Goal: Contribute content: Add original content to the website for others to see

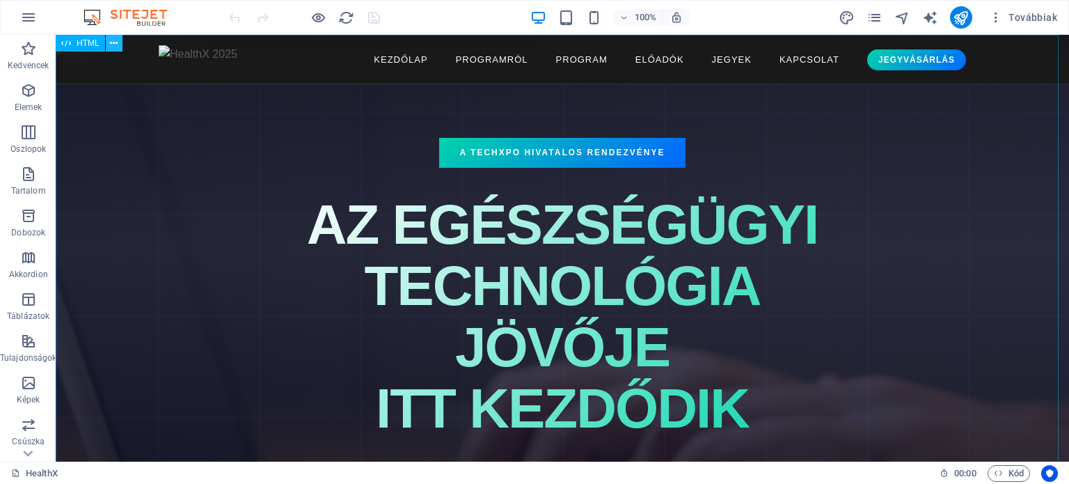
click at [111, 42] on icon at bounding box center [114, 43] width 8 height 15
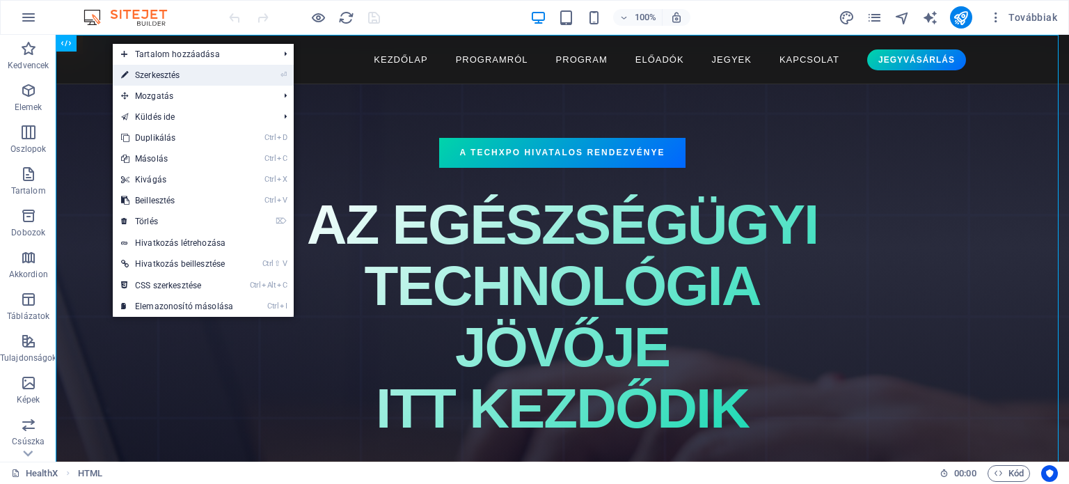
click at [140, 76] on link "⏎ Szerkesztés" at bounding box center [177, 75] width 129 height 21
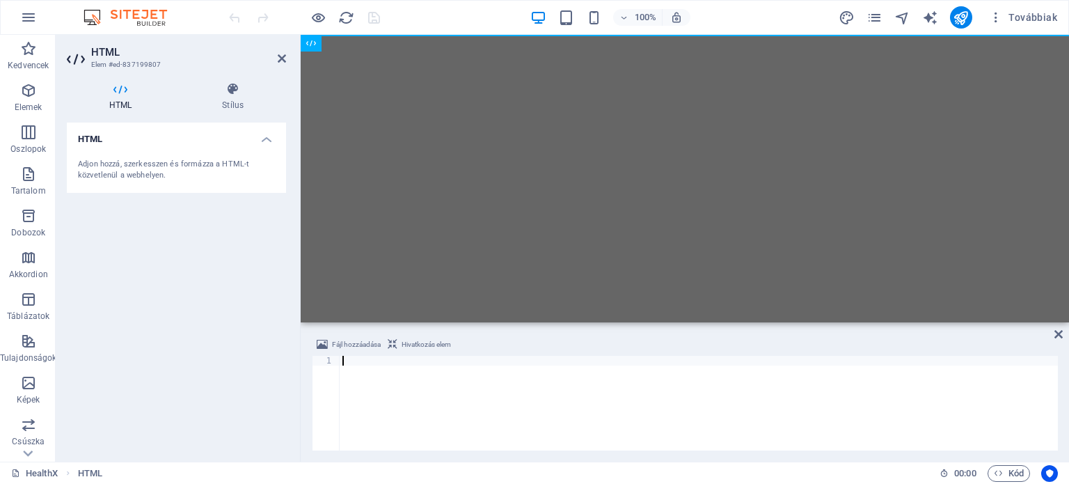
type textarea "</html>"
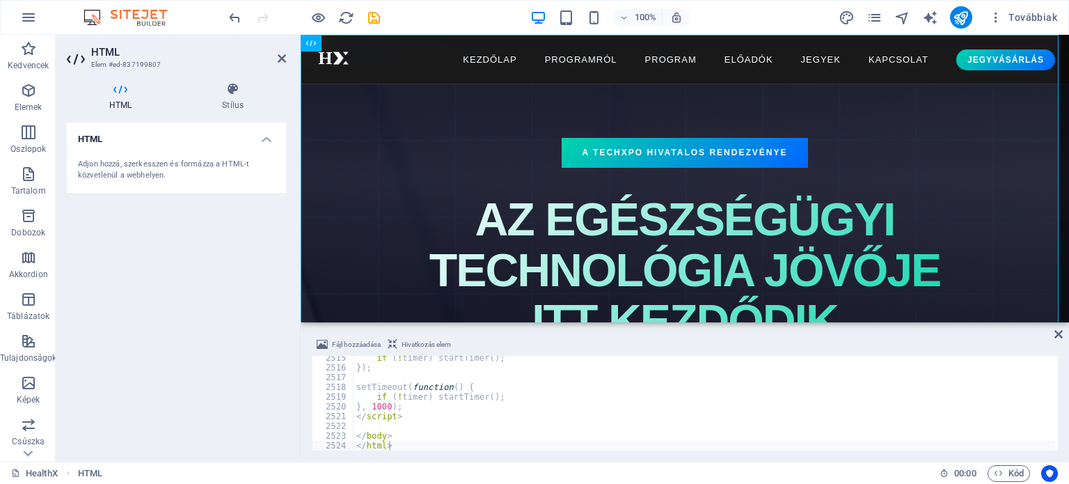
click at [226, 278] on div "HTML Adjon hozzá, szerkesszen és formázza a HTML-t közvetlenül a webhelyen." at bounding box center [176, 287] width 219 height 328
click at [372, 14] on icon "save" at bounding box center [374, 18] width 16 height 16
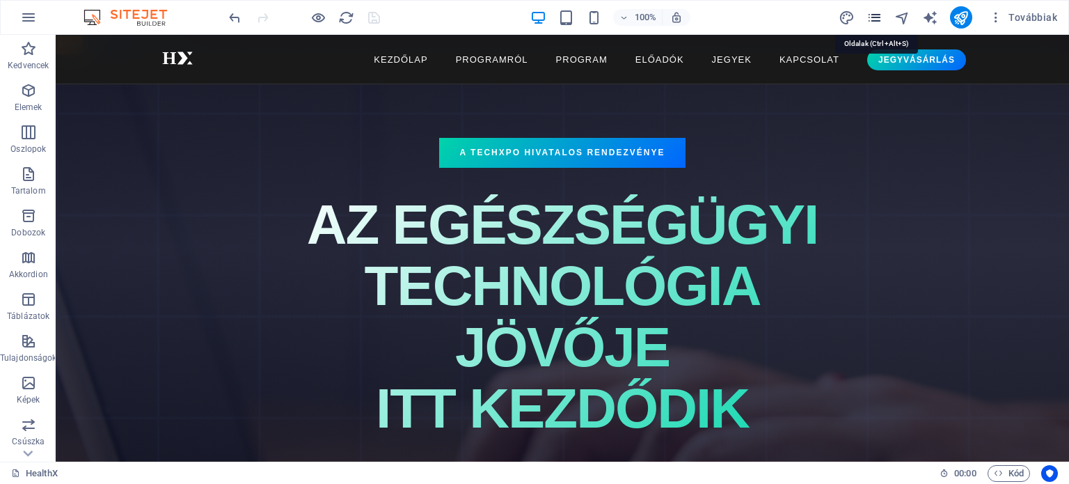
click at [878, 15] on icon "pages" at bounding box center [875, 18] width 16 height 16
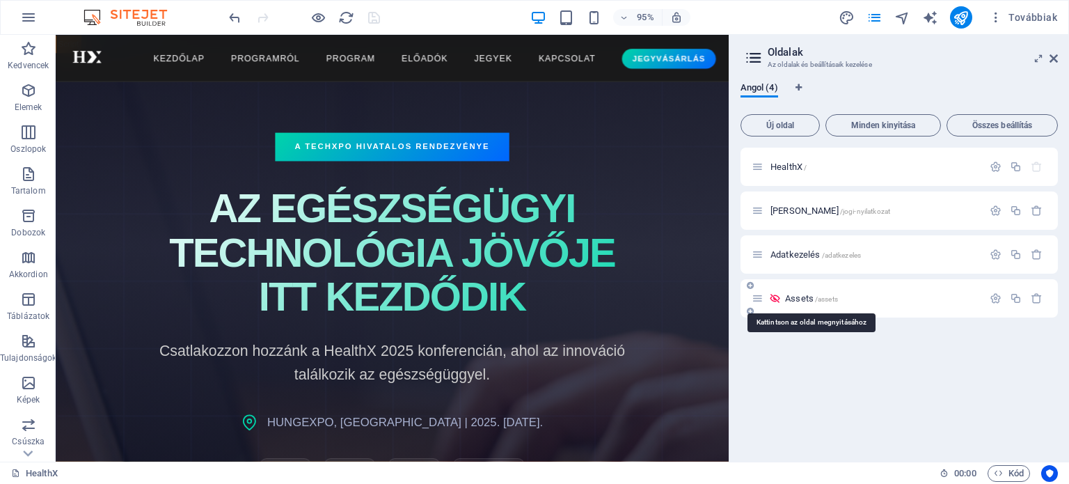
click at [798, 297] on span "Assets /assets" at bounding box center [811, 298] width 53 height 10
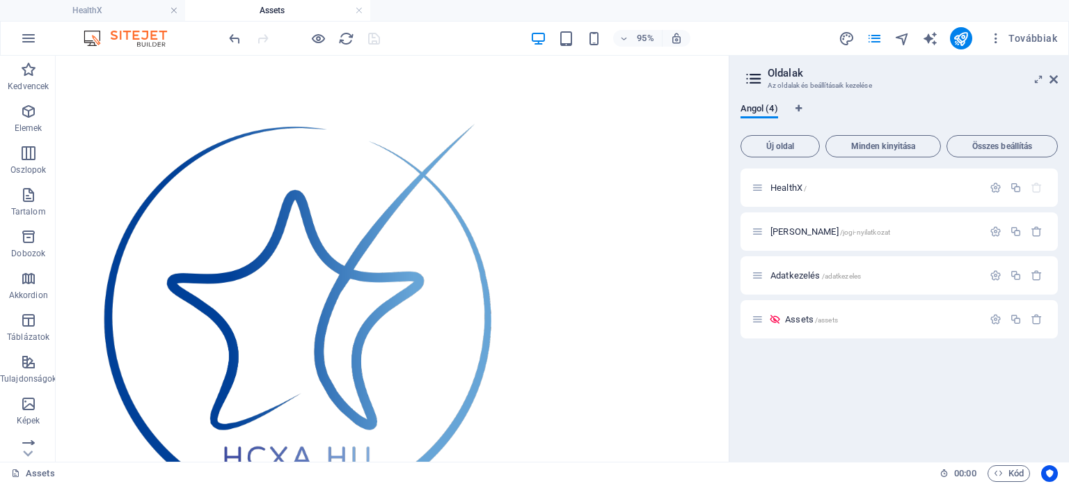
scroll to position [1965, 0]
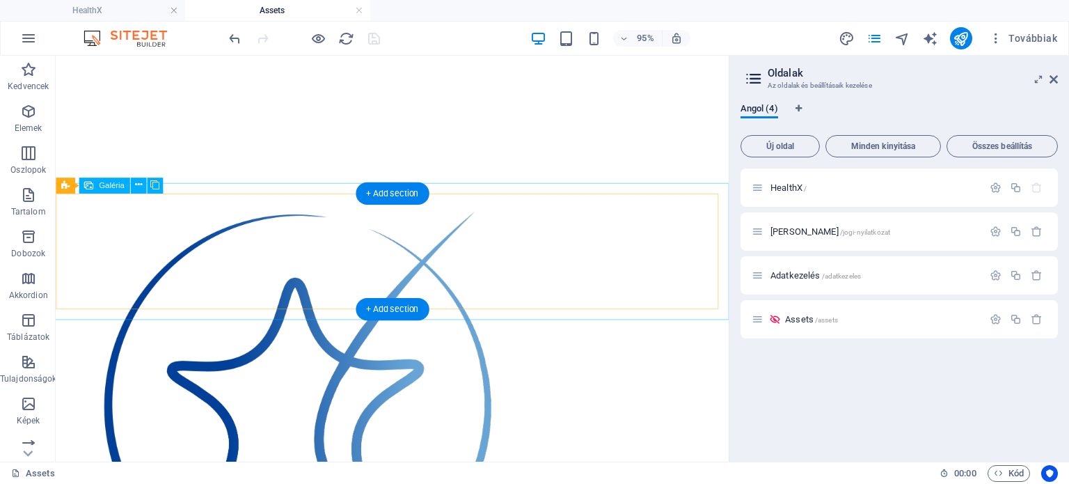
click at [89, 264] on li at bounding box center [367, 426] width 557 height 446
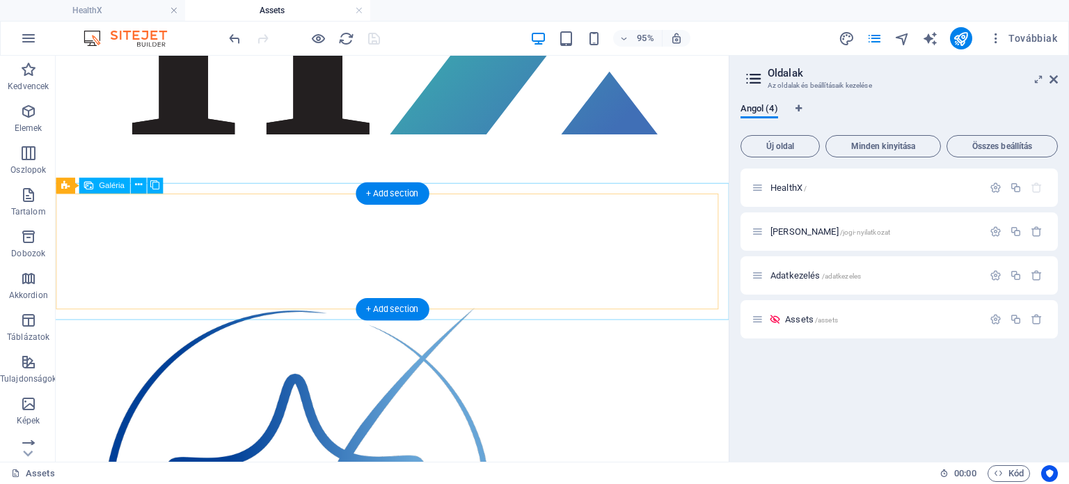
select select "4"
select select "px"
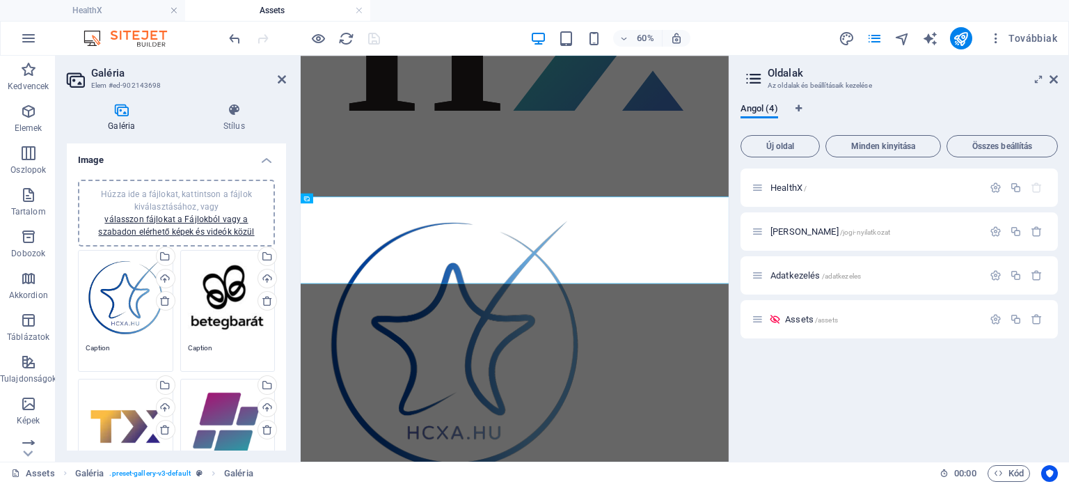
click at [121, 289] on div "Húzza ide a fájlokat, kattintson a fájlok kiválasztásához, vagy válasszon fájlo…" at bounding box center [126, 298] width 80 height 80
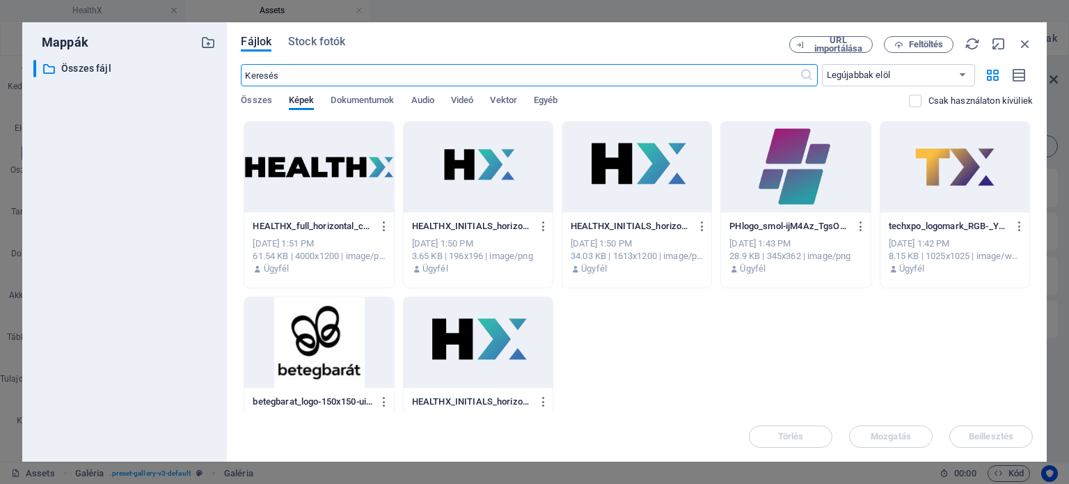
scroll to position [0, 0]
click at [922, 44] on span "Feltöltés" at bounding box center [926, 44] width 35 height 8
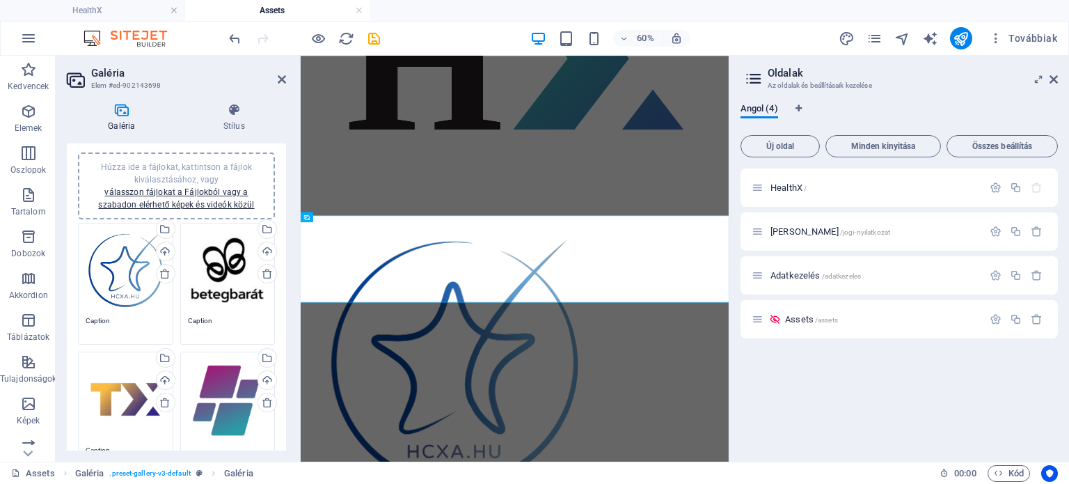
scroll to position [6, 0]
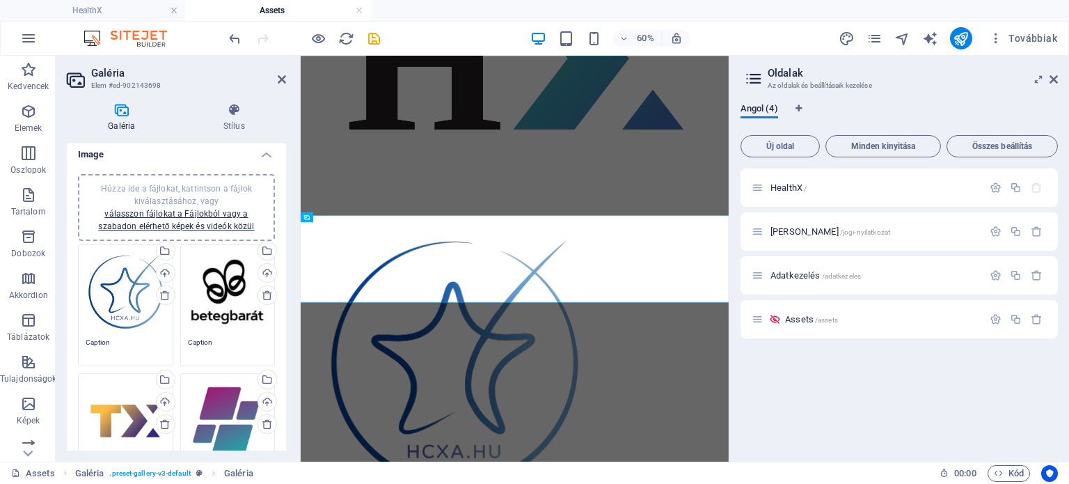
click at [118, 308] on div "Húzza ide a fájlokat, kattintson a fájlok kiválasztásához, vagy válasszon fájlo…" at bounding box center [126, 292] width 80 height 80
click at [118, 308] on body "[DOMAIN_NAME] HealthX Assets Kedvencek Elemek Oszlopok Tartalom Dobozok Akkordi…" at bounding box center [534, 242] width 1069 height 484
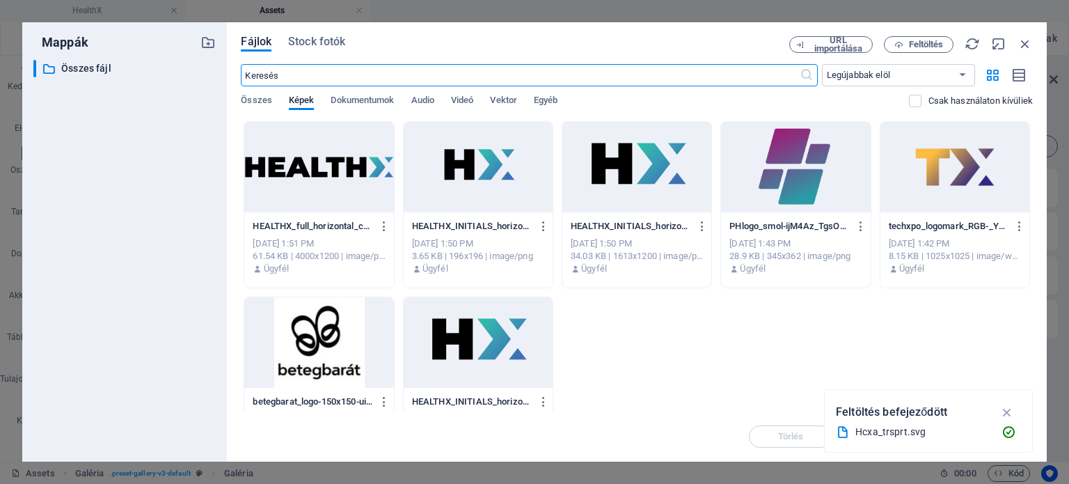
scroll to position [0, 0]
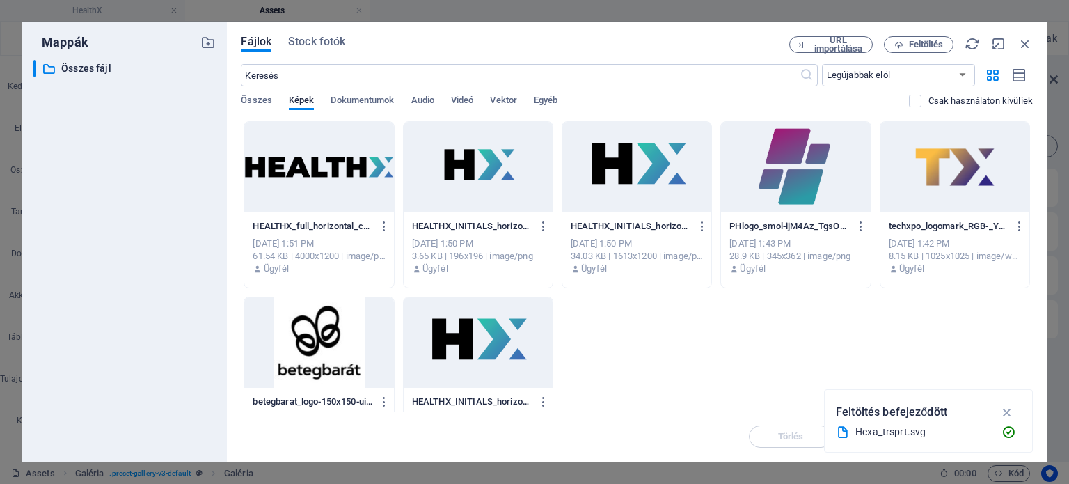
click at [509, 94] on div "​ Legújabbak elöl Legrégebbiek elöl Név (A-Z) Név (Z-A) Méret (0-9) Méret (9-0)…" at bounding box center [637, 92] width 792 height 57
click at [510, 102] on span "Vektor" at bounding box center [503, 101] width 27 height 19
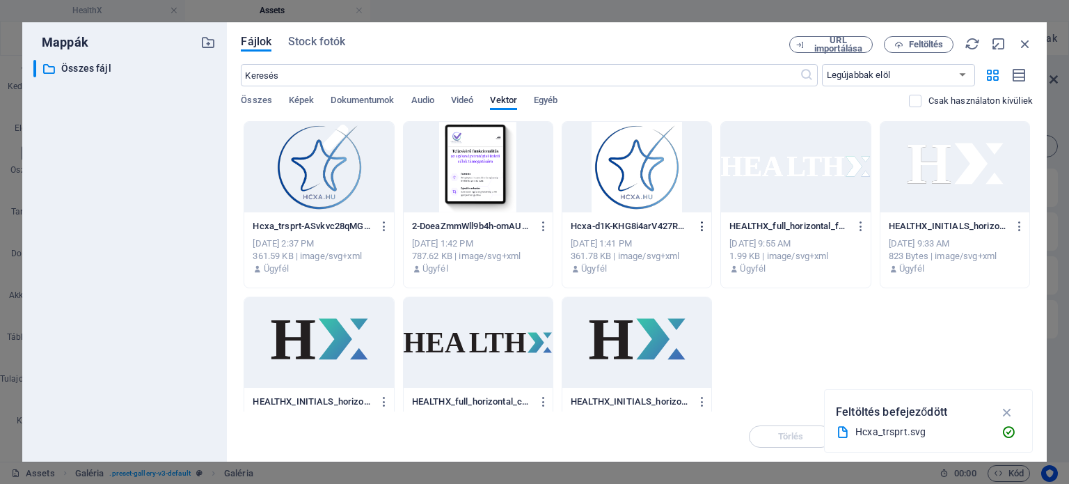
click at [702, 225] on icon "button" at bounding box center [702, 226] width 13 height 13
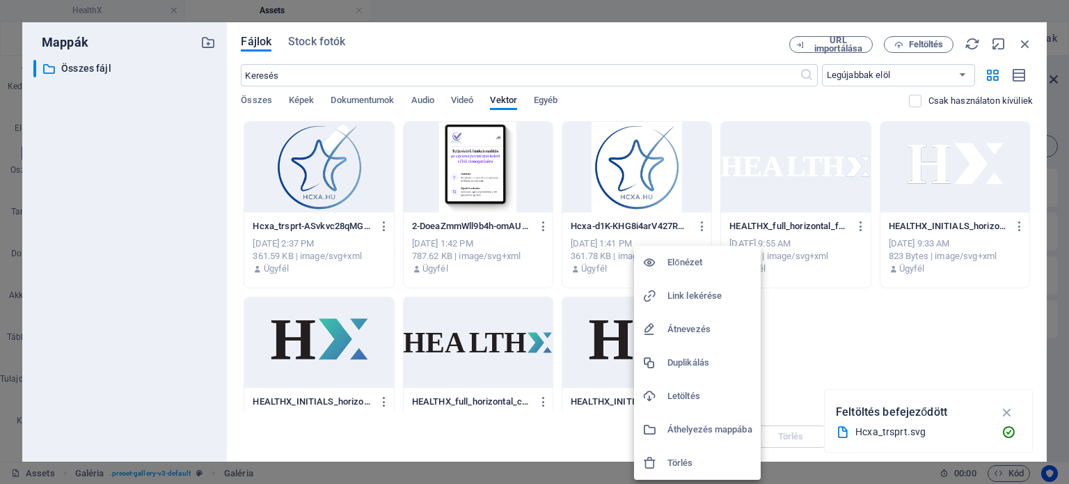
click at [696, 331] on h6 "Átnevezés" at bounding box center [710, 329] width 85 height 17
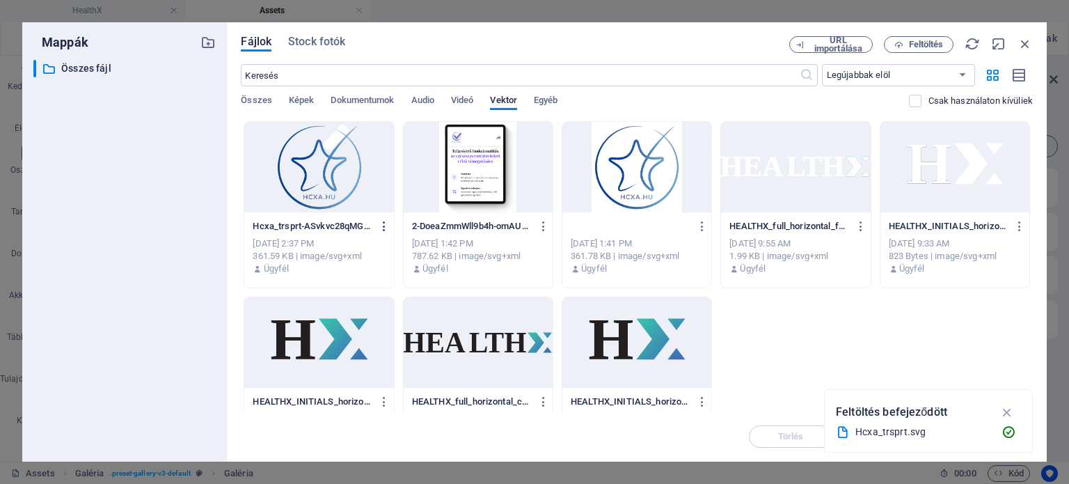
type input "rossz.svg"
click at [385, 221] on icon "button" at bounding box center [384, 226] width 13 height 13
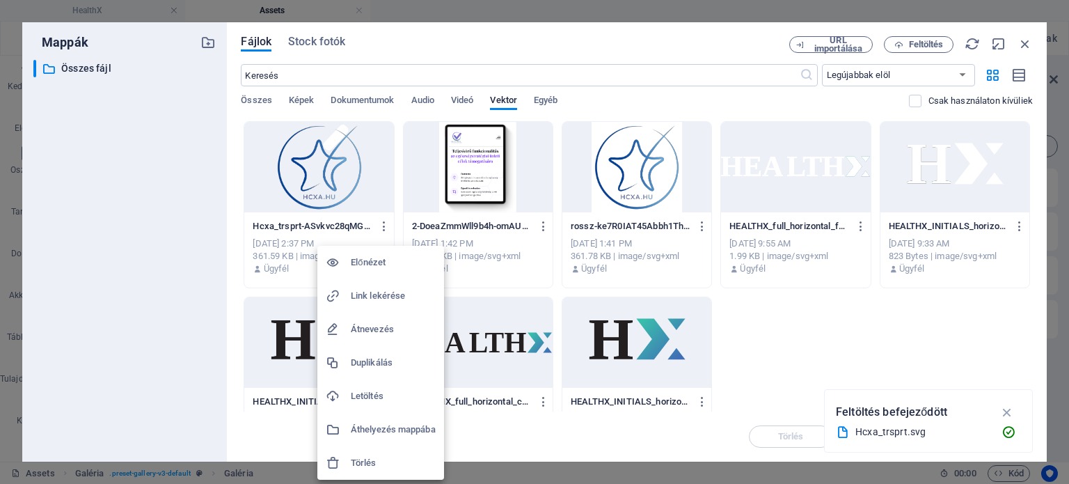
click at [385, 328] on h6 "Átnevezés" at bounding box center [393, 329] width 85 height 17
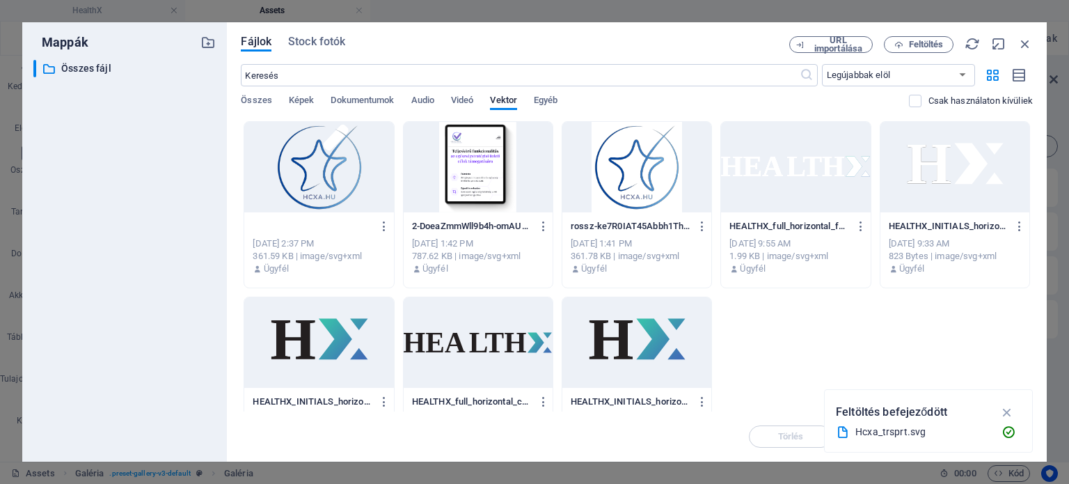
paste input "-d1K-KHG8i4arV427RAqR5w"
type input "Hcxa-d1K-KHG8i4arV427RAqR5w.svg"
click at [817, 311] on div "Hcxa-d1K-KHG8i4arV427RAqR5w.svg Hcxa_trsprt-ASvkvc28qMGJZOONDhKT_A.svg [DATE] 2…" at bounding box center [637, 292] width 792 height 342
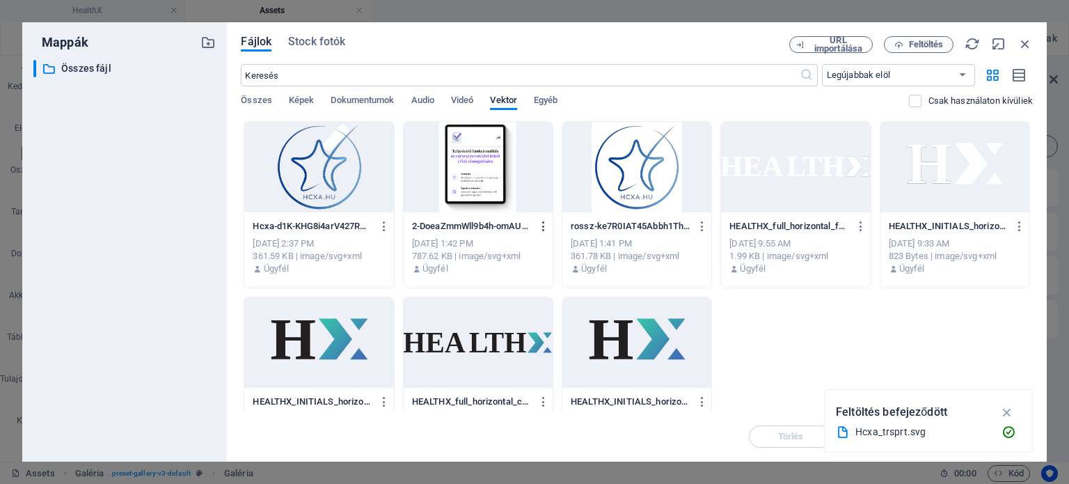
click at [542, 226] on icon "button" at bounding box center [543, 226] width 13 height 13
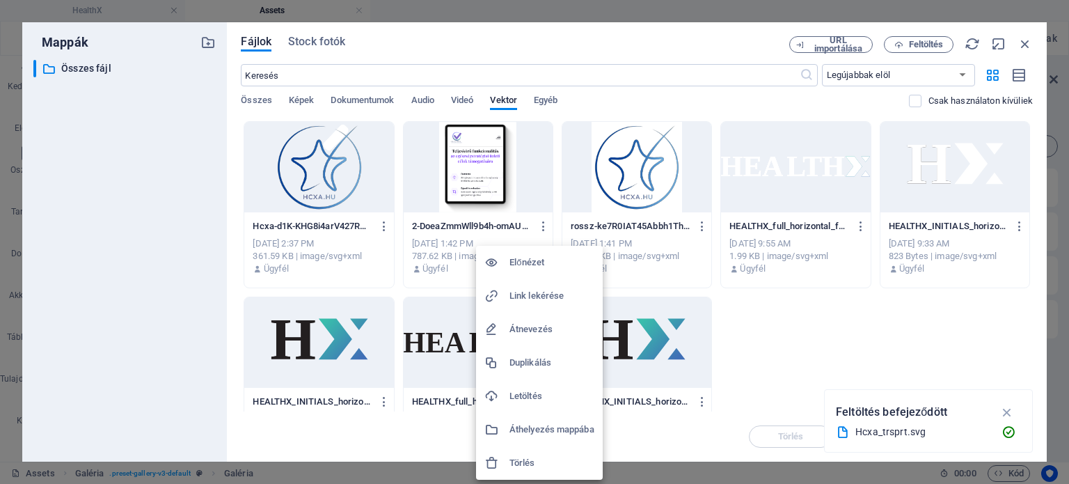
click at [521, 456] on h6 "Törlés" at bounding box center [552, 463] width 85 height 17
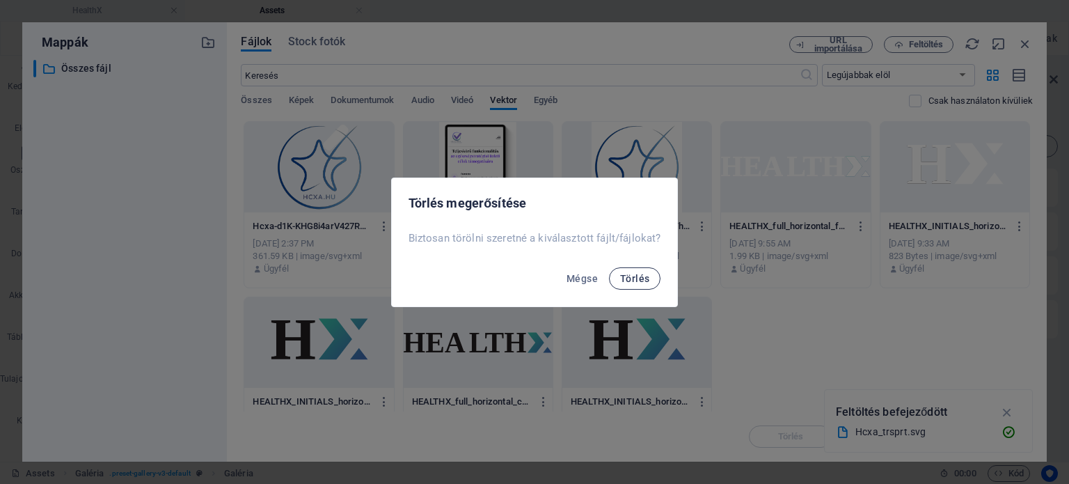
click at [631, 279] on span "Törlés" at bounding box center [634, 278] width 29 height 11
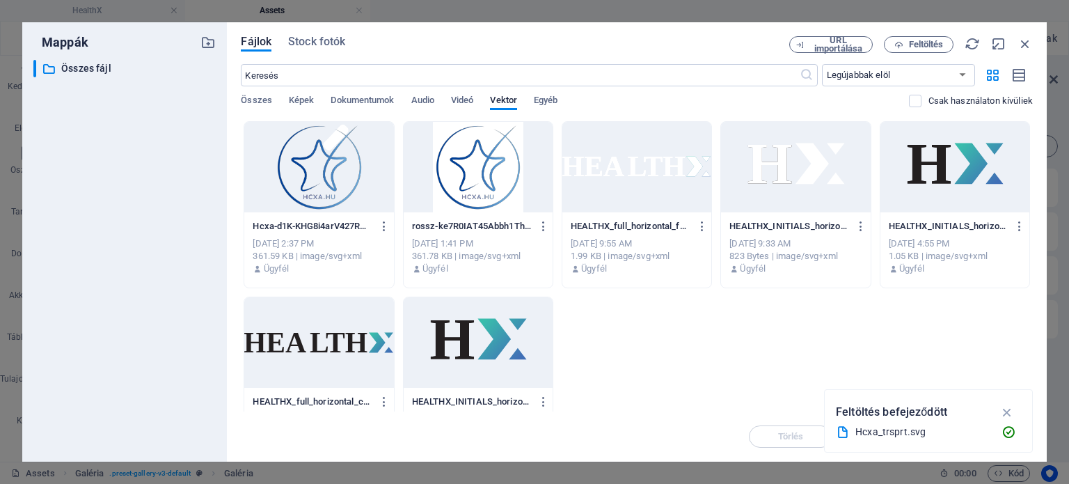
click at [300, 187] on div at bounding box center [318, 167] width 149 height 90
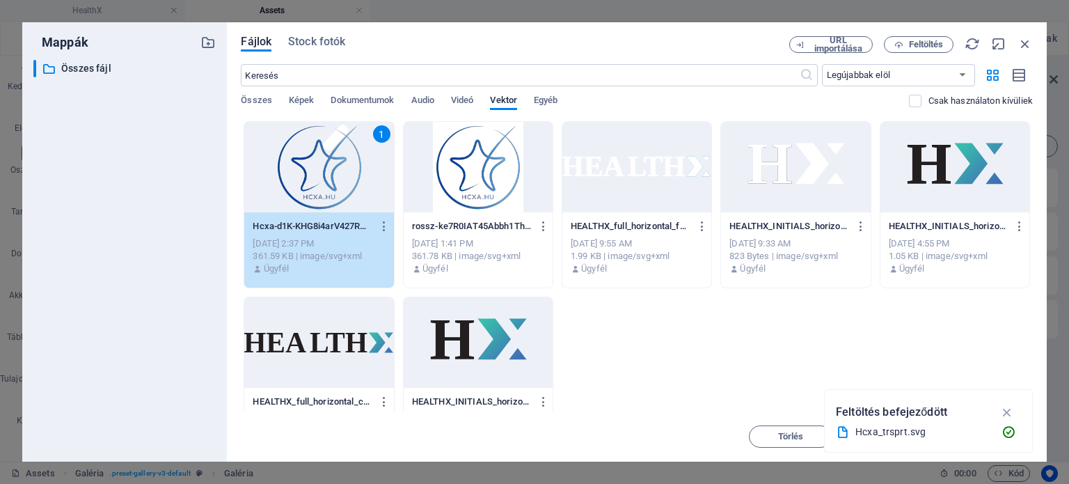
click at [300, 187] on div "1" at bounding box center [318, 167] width 149 height 90
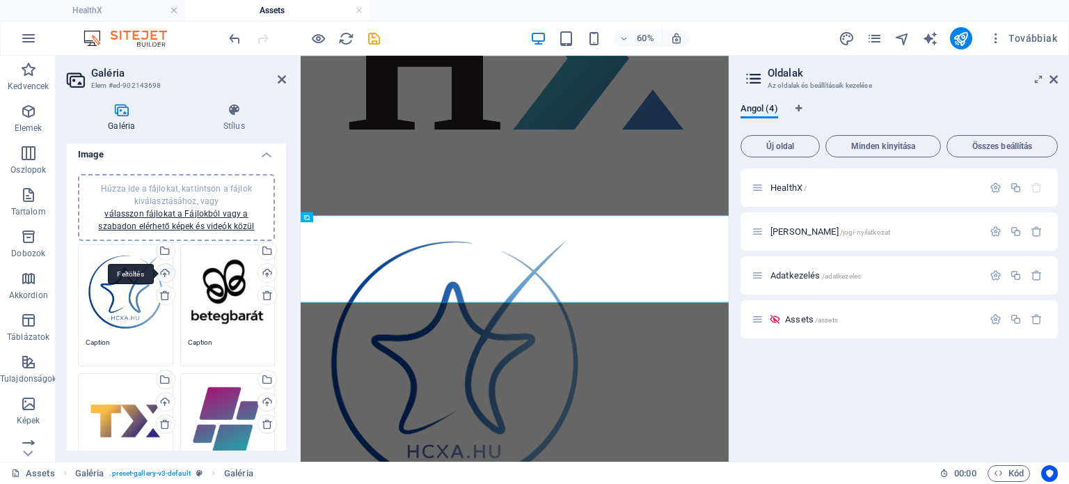
click at [165, 269] on div "Feltöltés" at bounding box center [164, 274] width 21 height 21
drag, startPoint x: 286, startPoint y: 225, endPoint x: 291, endPoint y: 344, distance: 119.1
click at [291, 344] on div "Galéria Stílus Image Húzza ide a fájlokat, kattintson a fájlok kiválasztásához,…" at bounding box center [177, 277] width 242 height 370
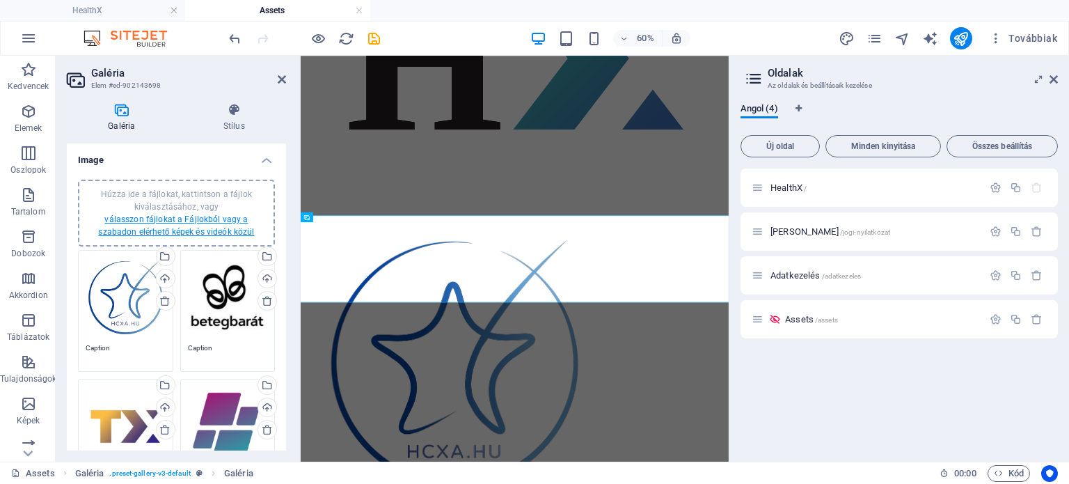
click at [174, 220] on link "válasszon fájlokat a Fájlokból vagy a szabadon elérhető képek és videók közül" at bounding box center [176, 225] width 156 height 22
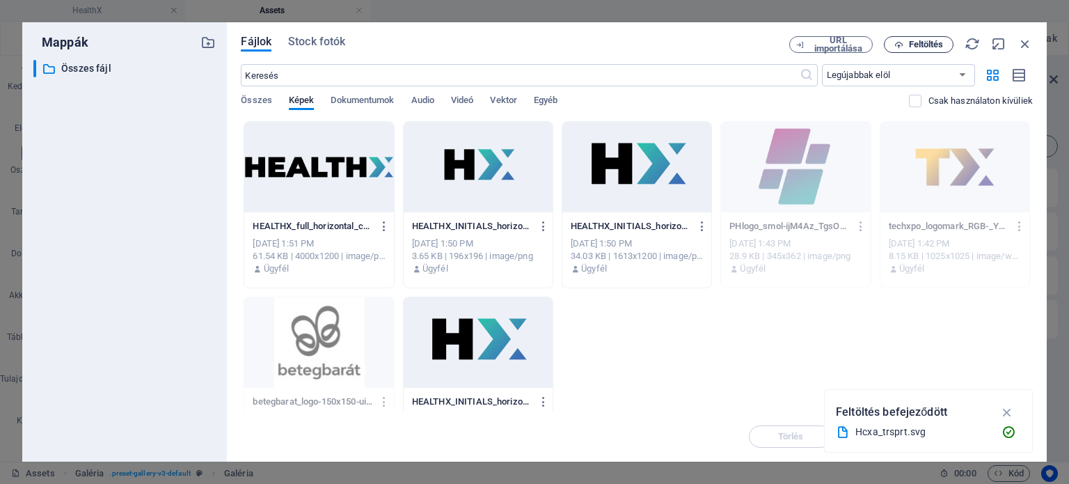
click at [909, 40] on span "Feltöltés" at bounding box center [926, 44] width 35 height 8
click at [512, 96] on span "Vektor" at bounding box center [503, 101] width 27 height 19
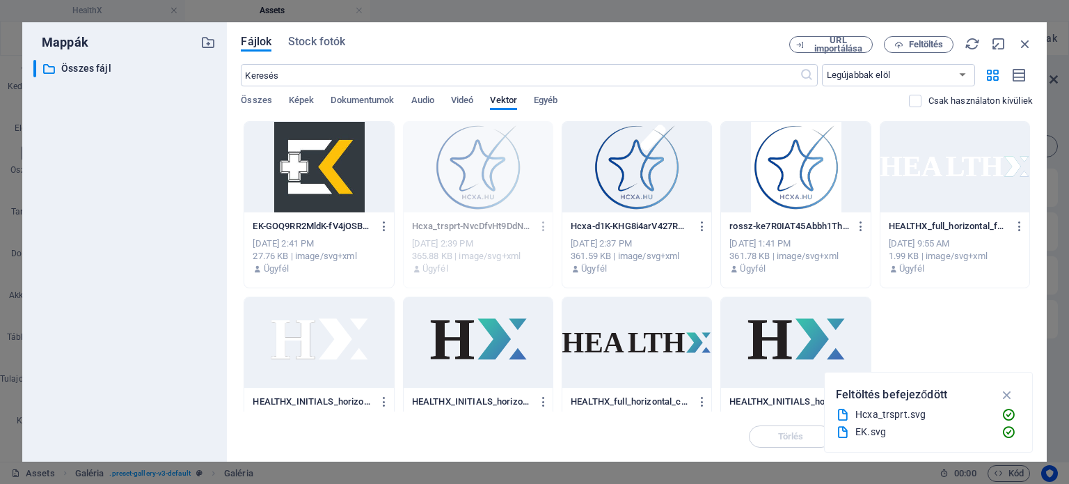
click at [296, 161] on div at bounding box center [318, 167] width 149 height 90
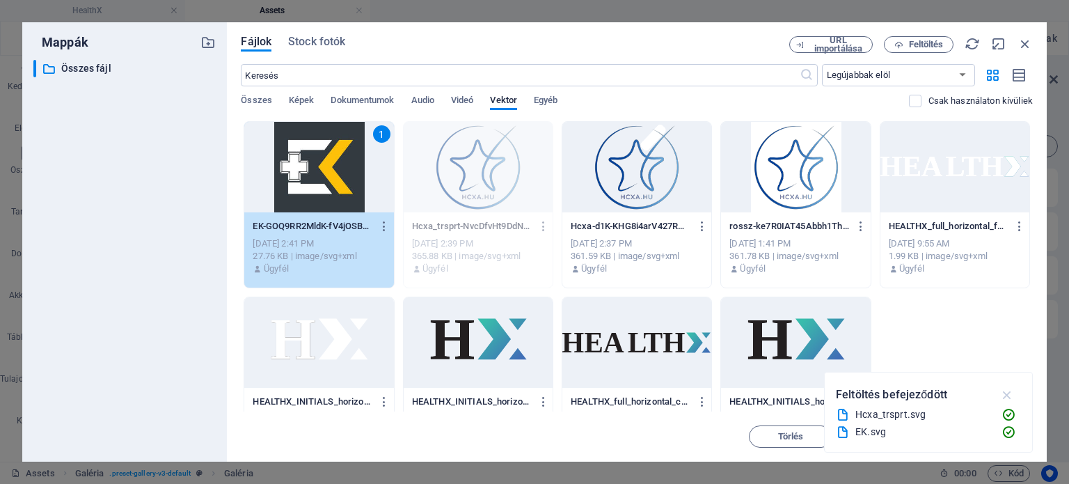
click at [1011, 391] on icon "button" at bounding box center [1008, 394] width 16 height 15
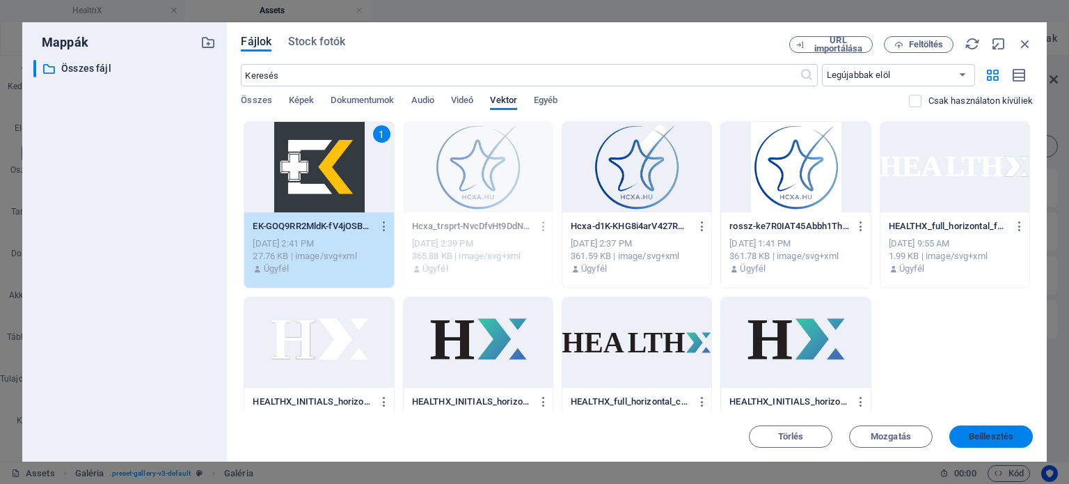
click at [979, 436] on span "Beillesztés" at bounding box center [991, 436] width 45 height 8
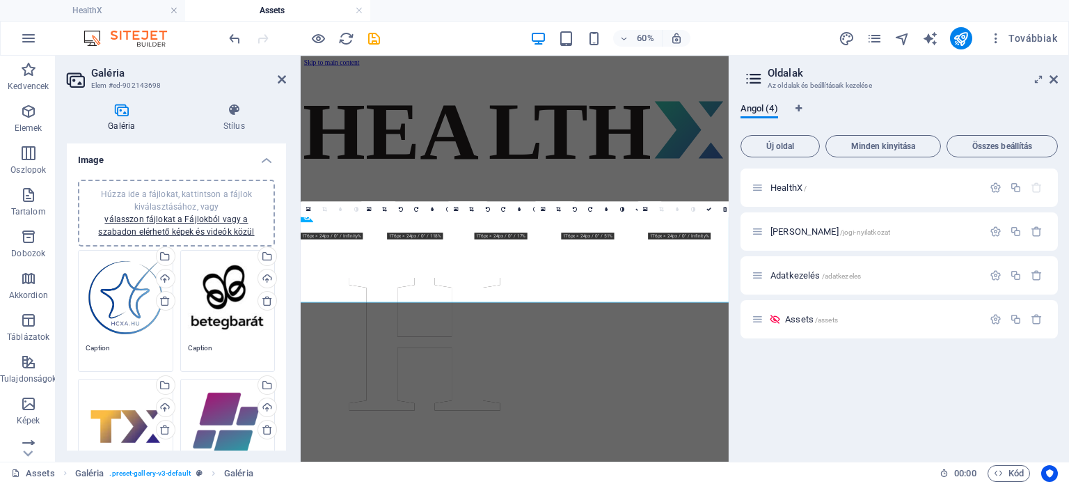
scroll to position [1832, 0]
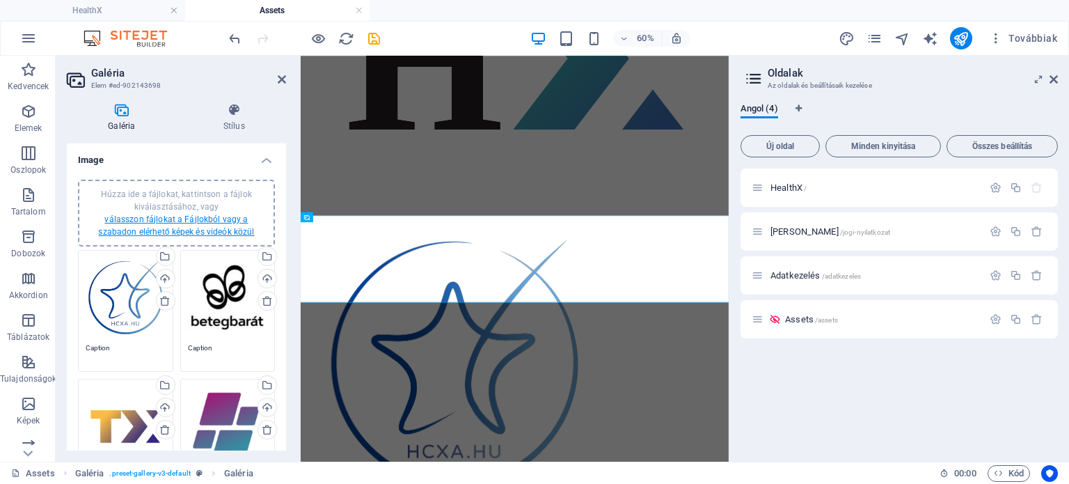
click at [165, 214] on link "válasszon fájlokat a Fájlokból vagy a szabadon elérhető képek és videók közül" at bounding box center [176, 225] width 156 height 22
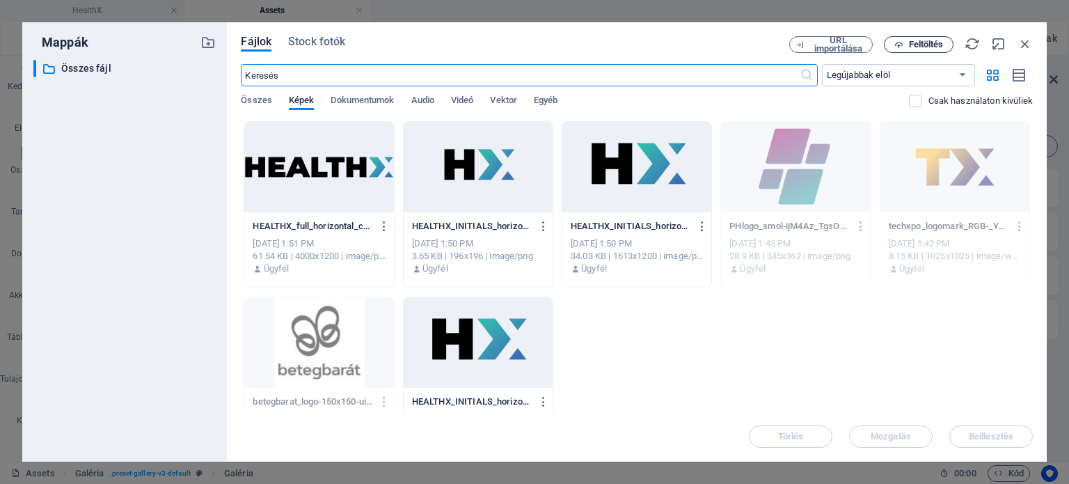
click at [925, 45] on span "Feltöltés" at bounding box center [926, 44] width 35 height 8
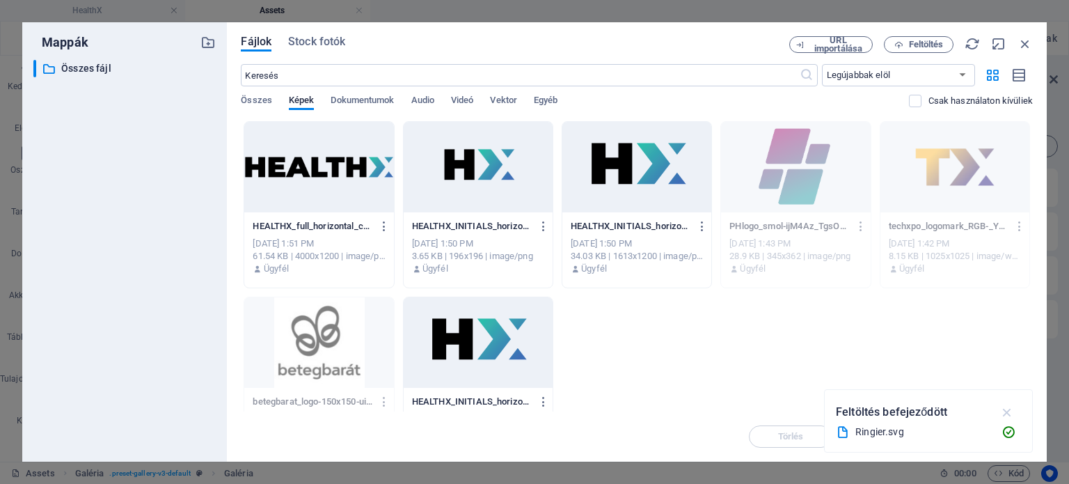
click at [1005, 413] on icon "button" at bounding box center [1008, 411] width 16 height 15
click at [500, 100] on span "Vektor" at bounding box center [503, 101] width 27 height 19
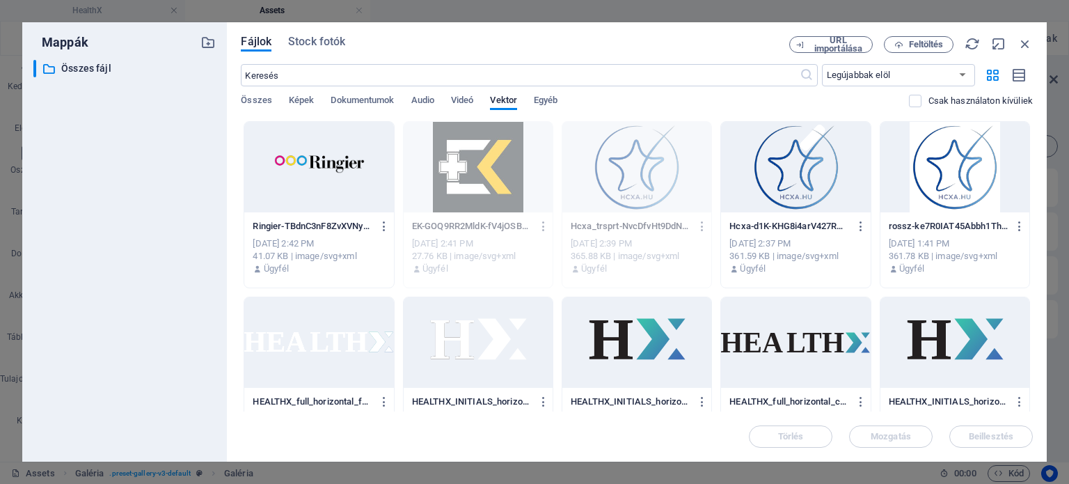
click at [326, 171] on div at bounding box center [318, 167] width 149 height 90
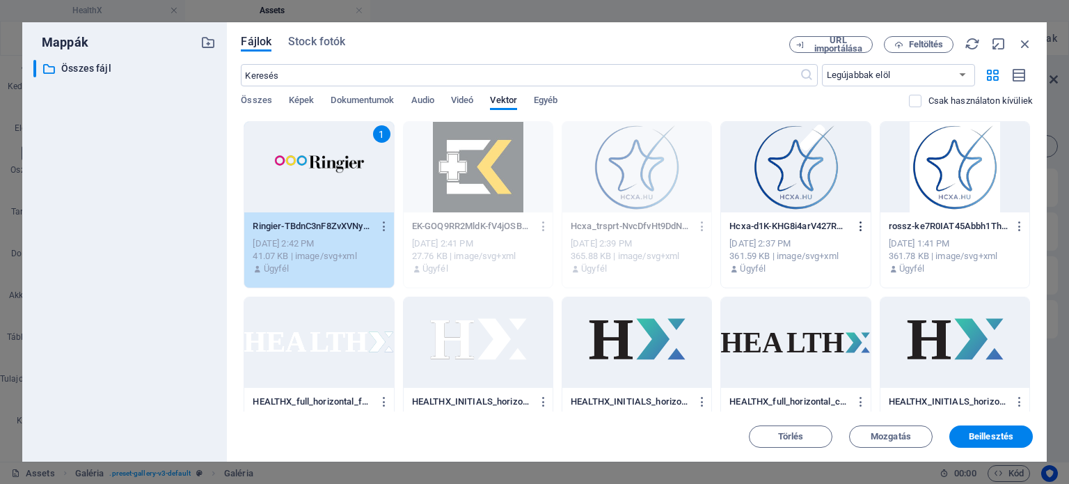
click at [859, 225] on icon "button" at bounding box center [861, 226] width 13 height 13
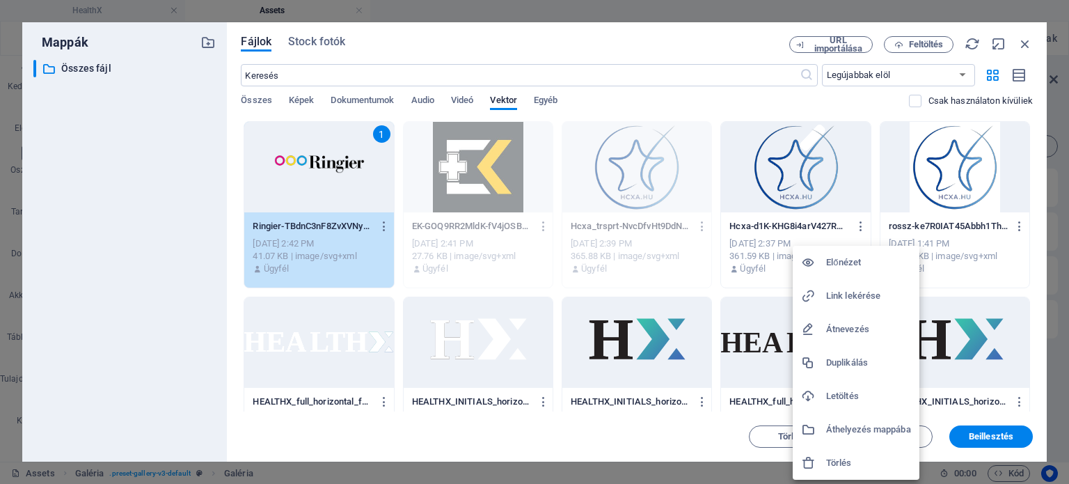
click at [846, 330] on h6 "Átnevezés" at bounding box center [868, 329] width 85 height 17
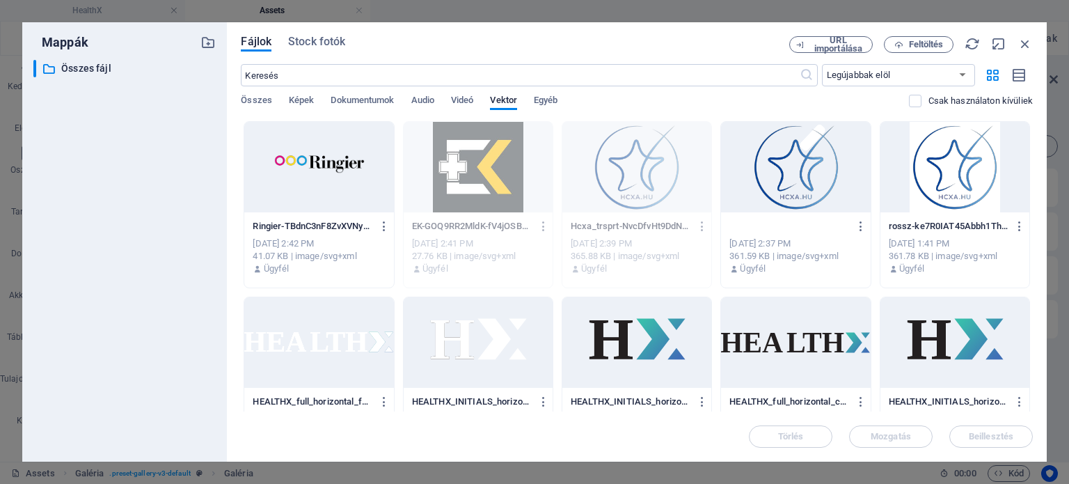
type input "rossz.svg"
click at [666, 267] on div "Ügyfél" at bounding box center [637, 268] width 132 height 13
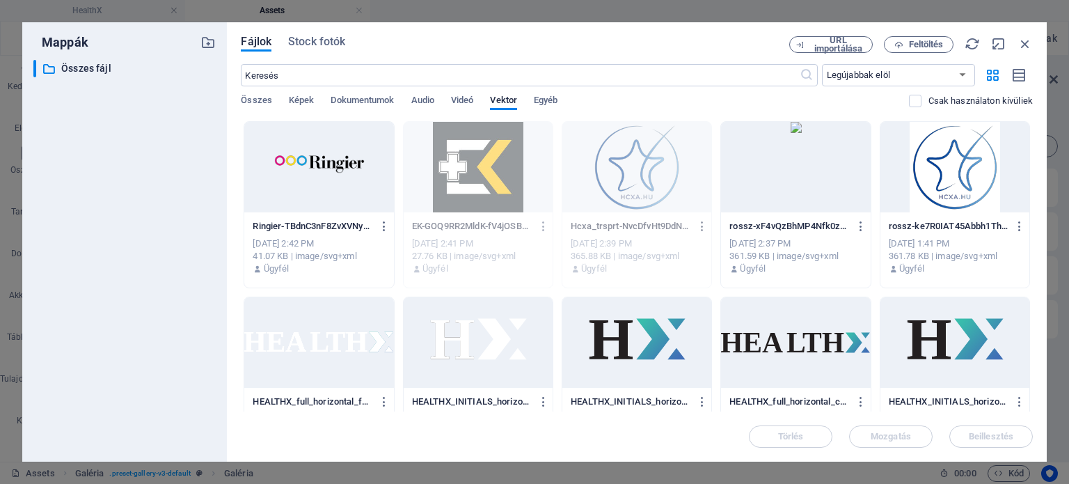
click at [700, 226] on icon "button" at bounding box center [702, 226] width 13 height 13
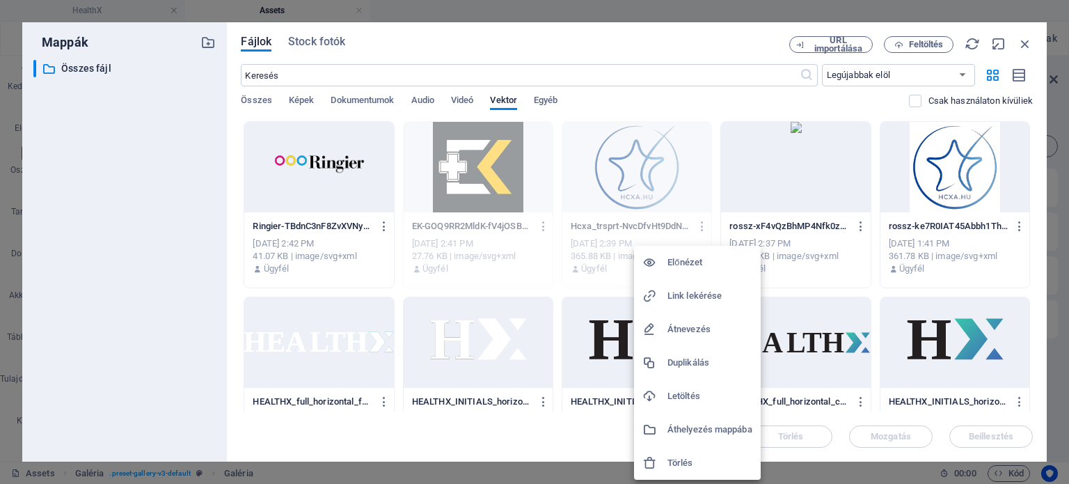
click at [684, 324] on h6 "Átnevezés" at bounding box center [710, 329] width 85 height 17
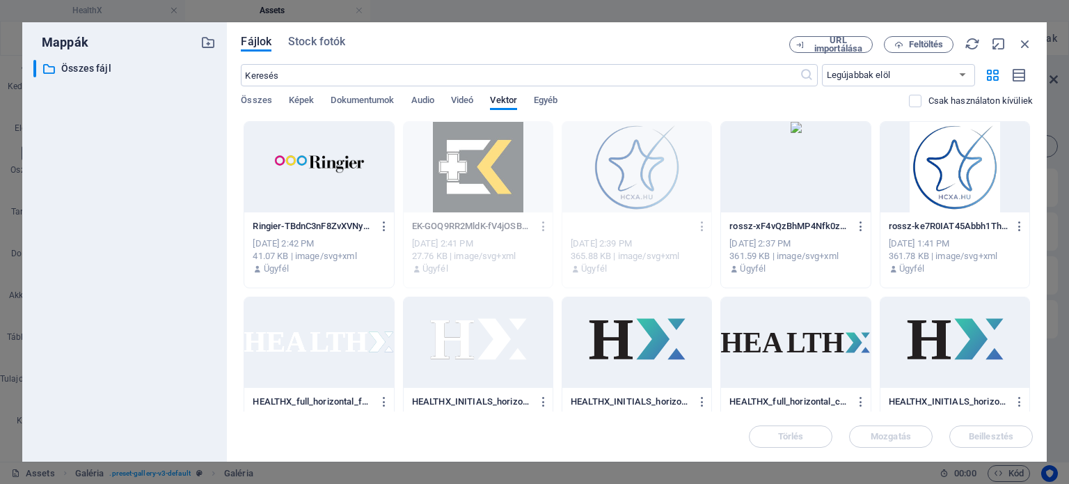
paste input "-d1K-KHG8i4arV427RAqR5w-ERmih6w5gzQkd1tLqT_xd"
type input "Hcxa-d1K-KHG8i4arV427RAqR5w-ERmih6w5gzQkd1tLqT_xdA.svg"
click at [860, 225] on icon "button" at bounding box center [861, 226] width 13 height 13
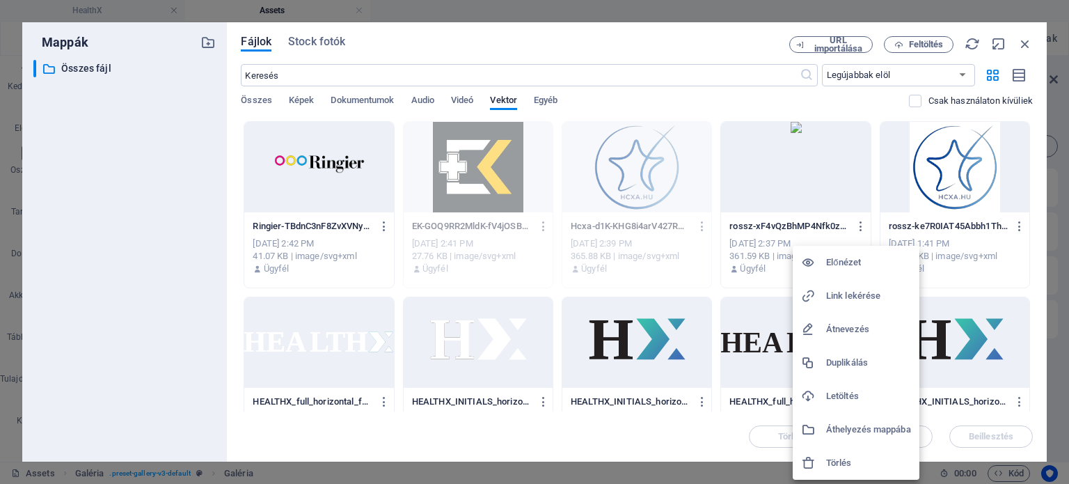
click at [827, 458] on h6 "Törlés" at bounding box center [868, 463] width 85 height 17
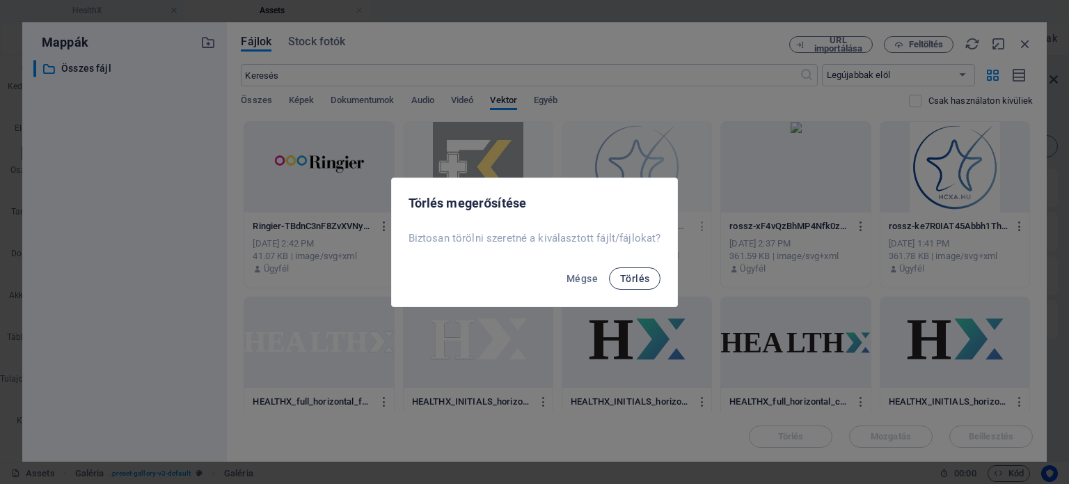
click at [649, 276] on button "Törlés" at bounding box center [635, 278] width 52 height 22
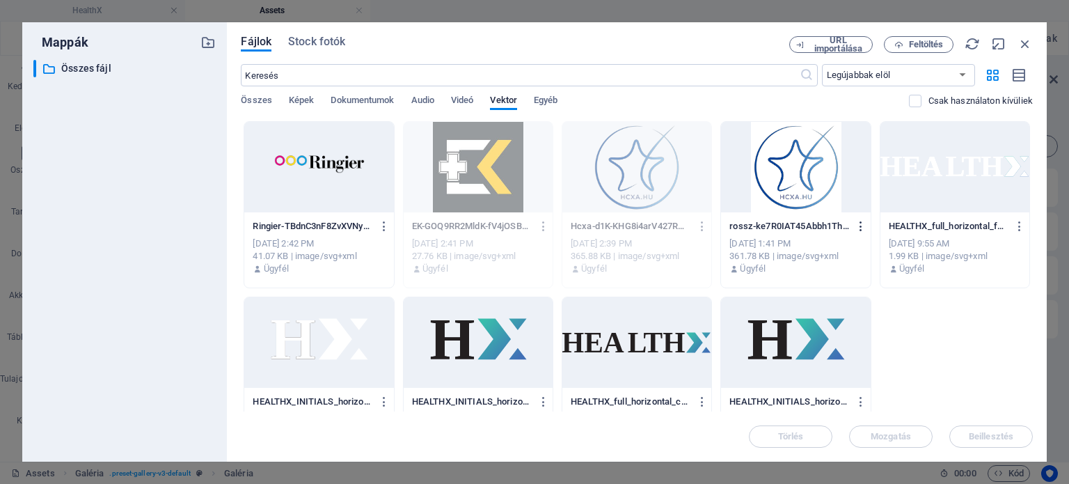
click at [860, 223] on icon "button" at bounding box center [861, 226] width 13 height 13
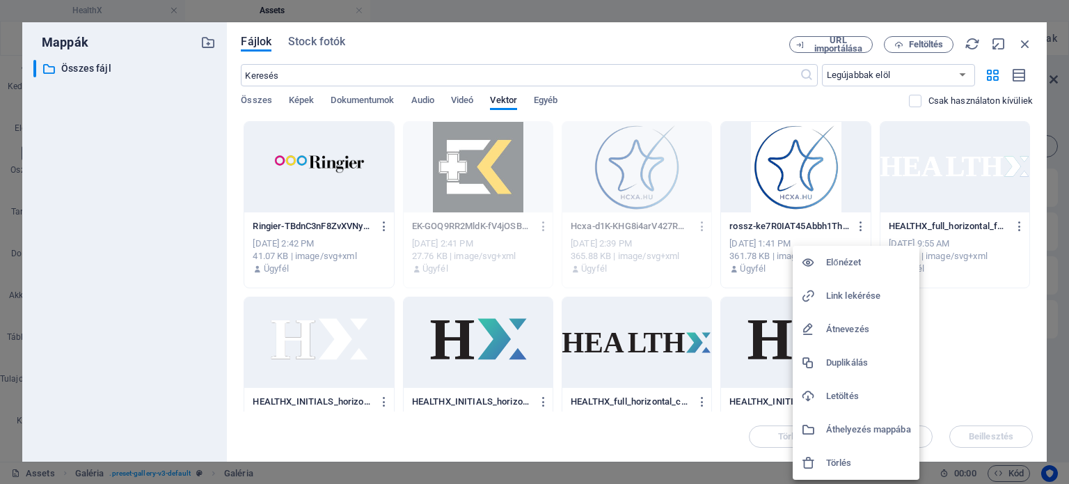
click at [838, 459] on h6 "Törlés" at bounding box center [868, 463] width 85 height 17
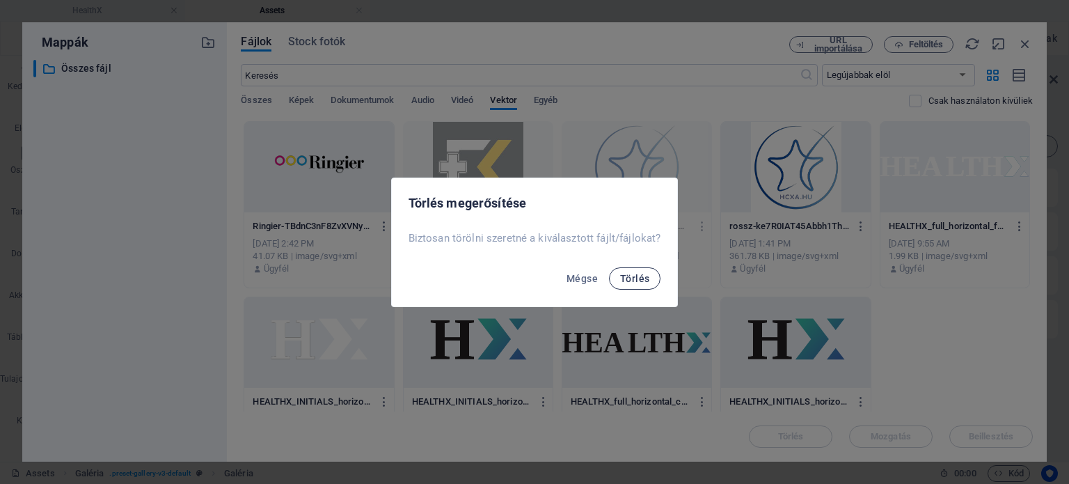
click at [635, 281] on span "Törlés" at bounding box center [634, 278] width 29 height 11
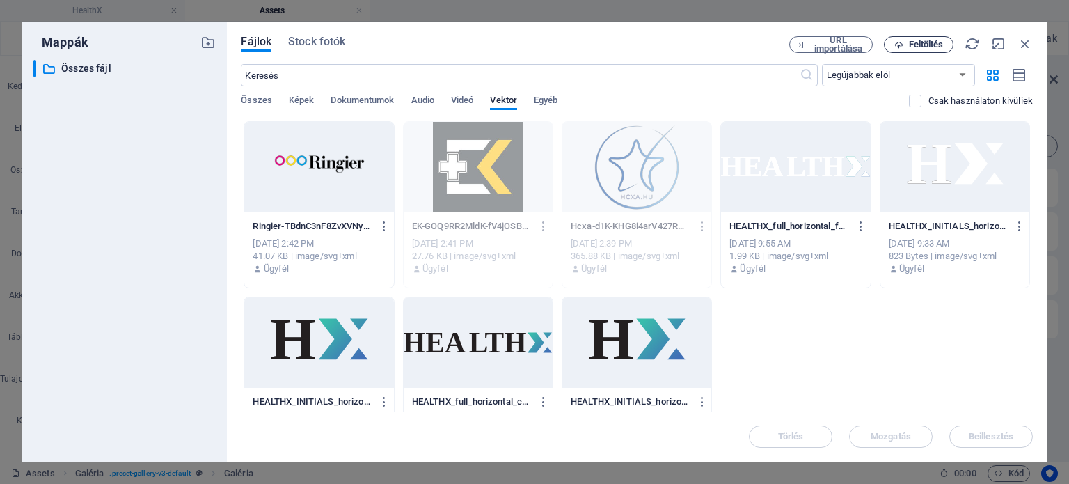
click at [924, 45] on span "Feltöltés" at bounding box center [926, 44] width 35 height 8
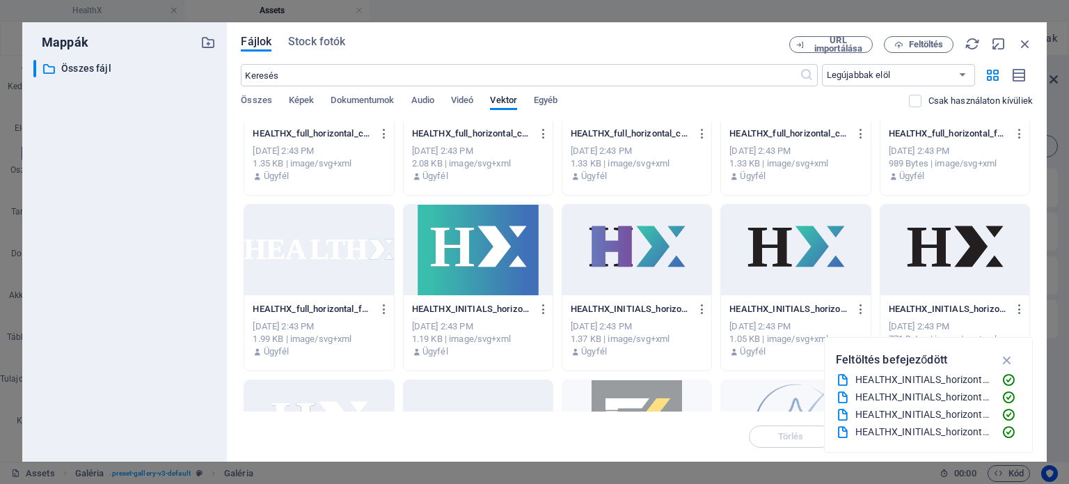
scroll to position [103, 0]
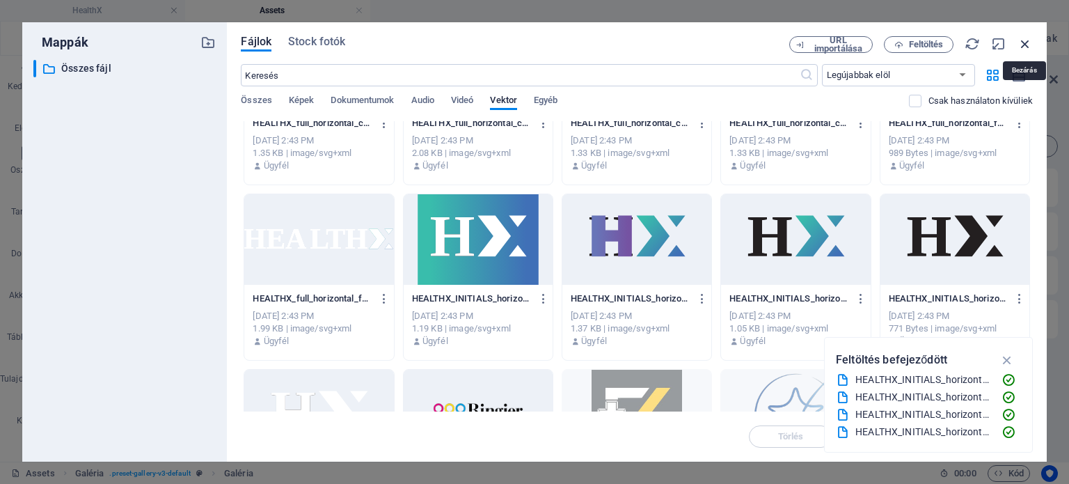
click at [1027, 42] on icon "button" at bounding box center [1025, 43] width 15 height 15
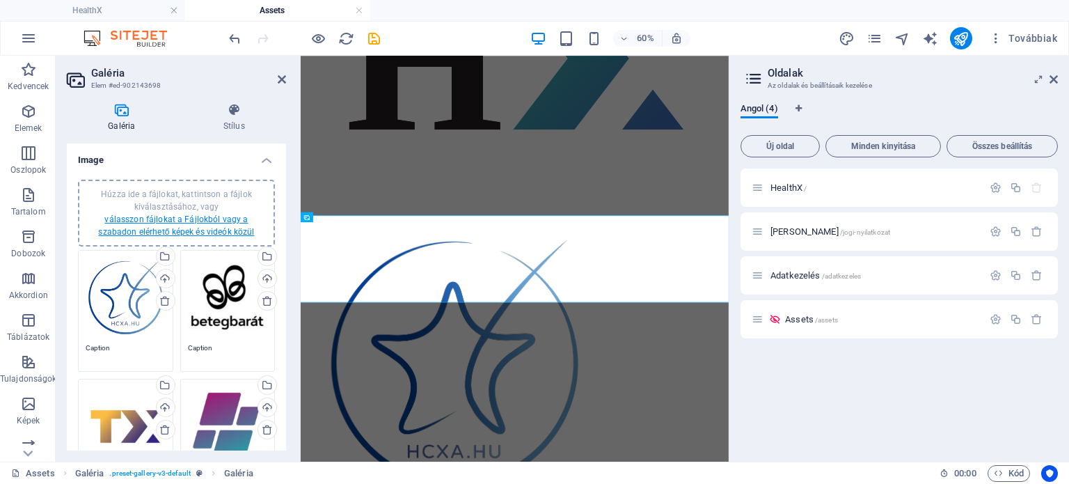
click at [212, 218] on link "válasszon fájlokat a Fájlokból vagy a szabadon elérhető képek és videók közül" at bounding box center [176, 225] width 156 height 22
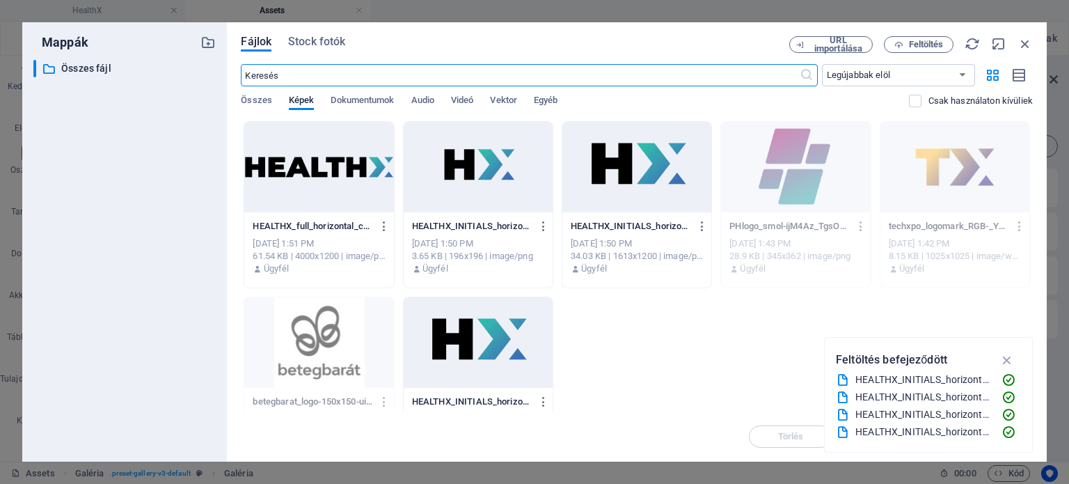
scroll to position [0, 0]
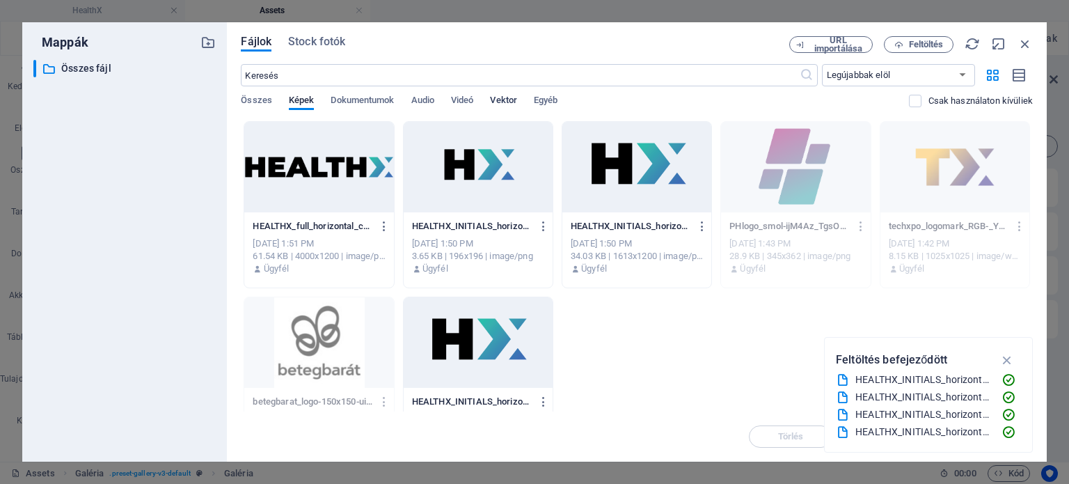
click at [510, 97] on span "Vektor" at bounding box center [503, 101] width 27 height 19
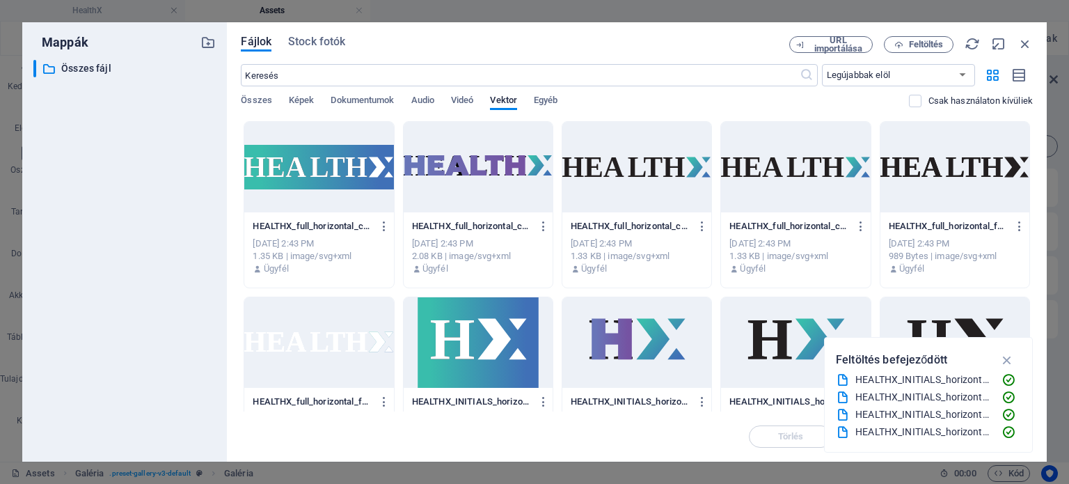
click at [331, 365] on div at bounding box center [318, 342] width 149 height 90
click at [1011, 356] on icon "button" at bounding box center [1008, 359] width 16 height 15
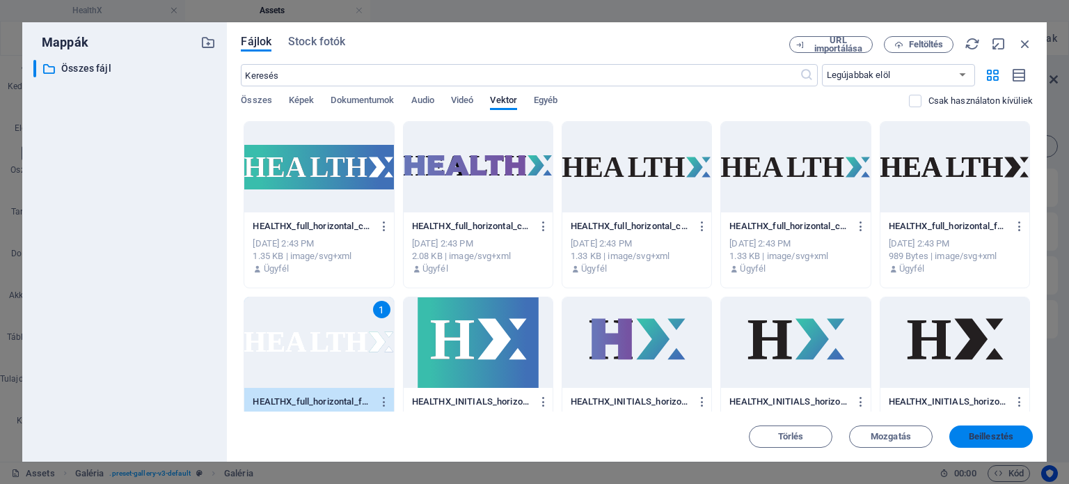
click at [986, 438] on span "Beillesztés" at bounding box center [991, 436] width 45 height 8
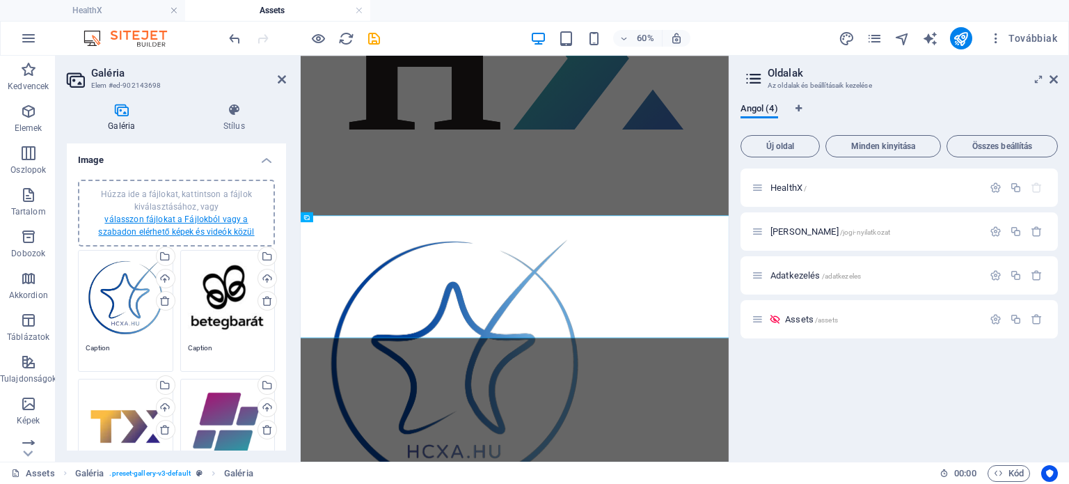
click at [148, 220] on link "válasszon fájlokat a Fájlokból vagy a szabadon elérhető képek és videók közül" at bounding box center [176, 225] width 156 height 22
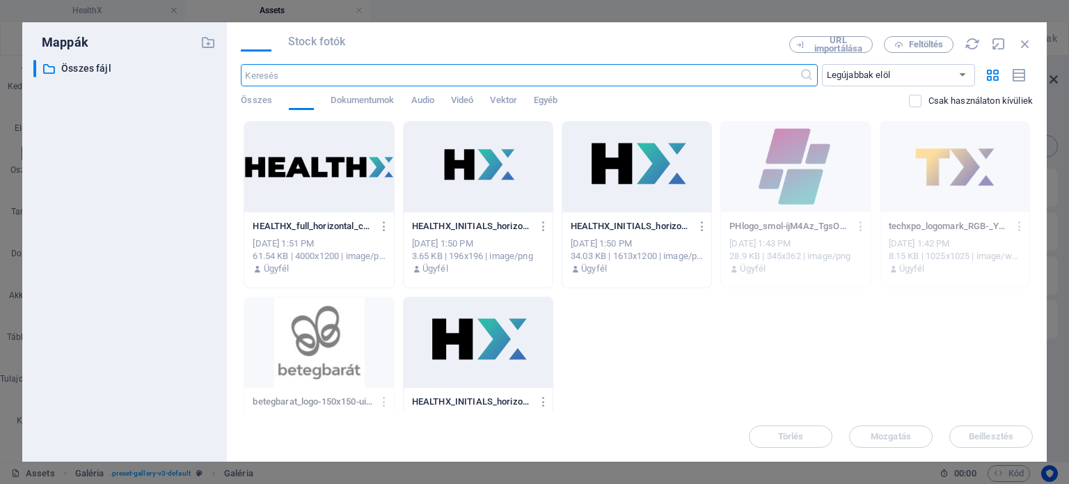
scroll to position [0, 0]
click at [507, 96] on span "Vektor" at bounding box center [503, 101] width 27 height 19
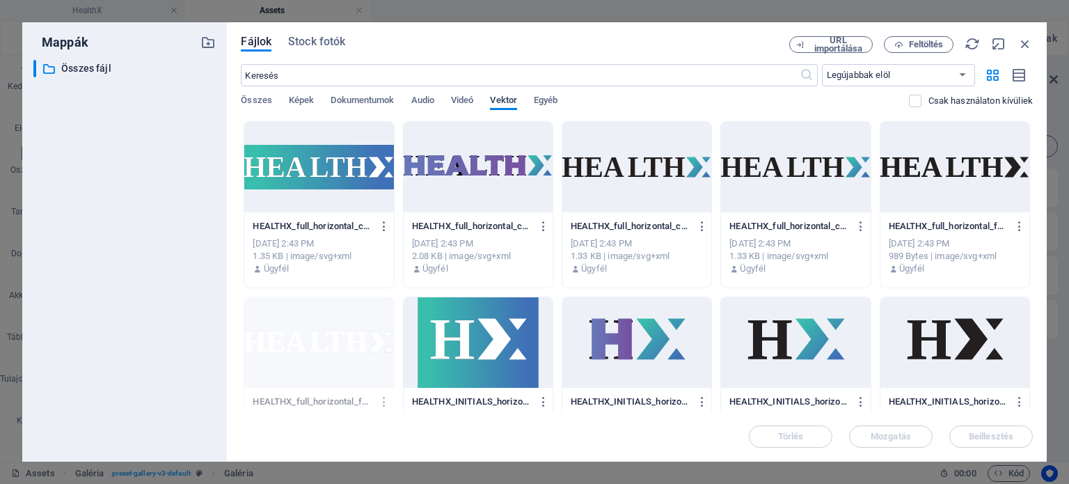
click at [505, 100] on span "Vektor" at bounding box center [503, 101] width 27 height 19
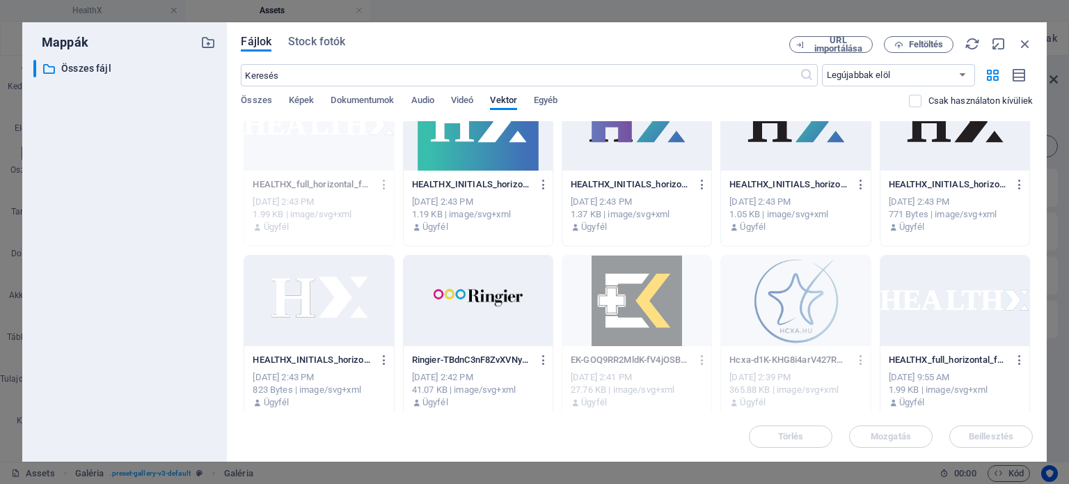
scroll to position [219, 0]
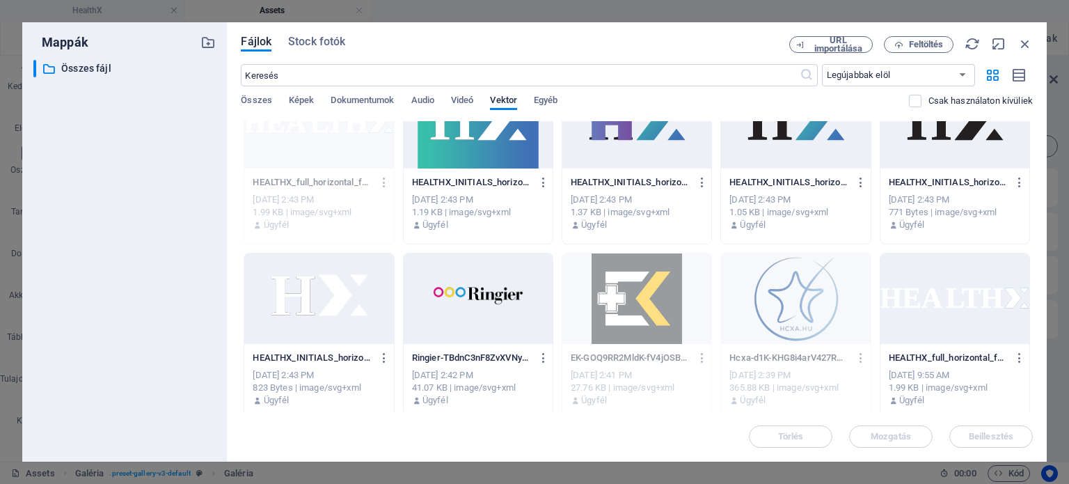
click at [459, 320] on div at bounding box center [478, 298] width 149 height 90
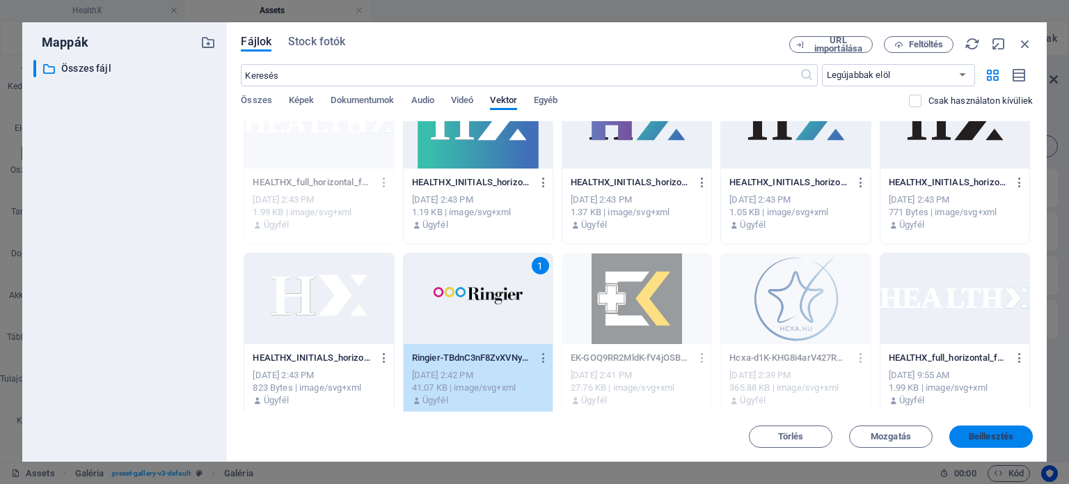
click at [992, 436] on span "Beillesztés" at bounding box center [991, 436] width 45 height 8
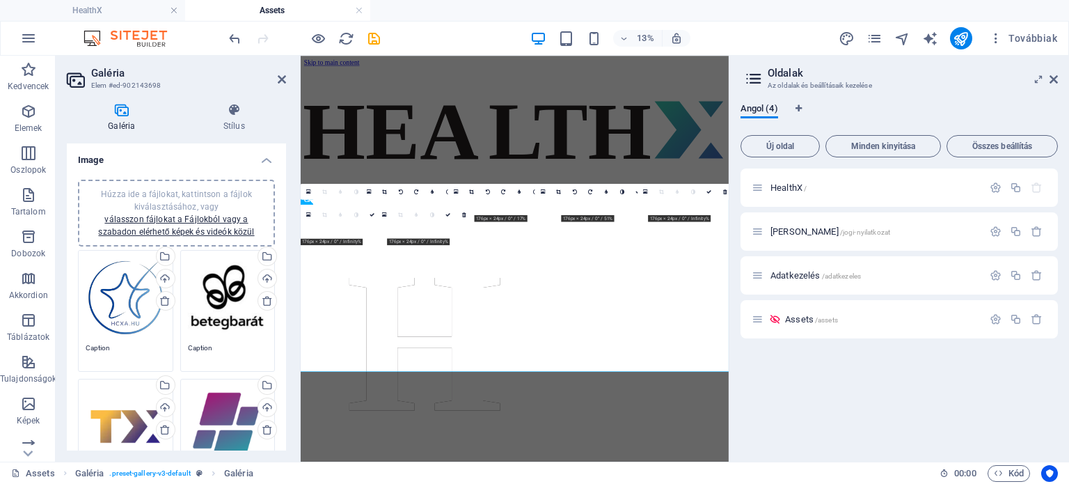
scroll to position [1862, 0]
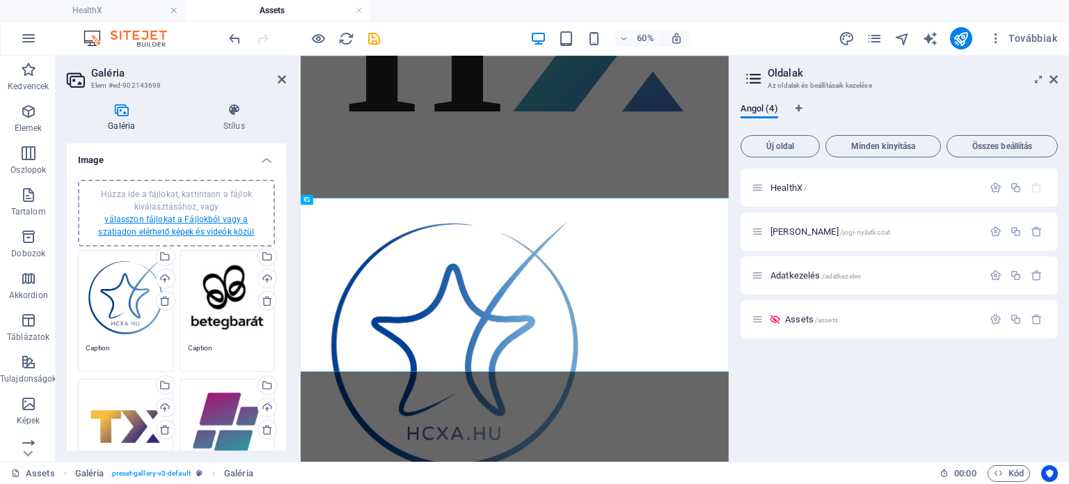
click at [150, 216] on link "válasszon fájlokat a Fájlokból vagy a szabadon elérhető képek és videók közül" at bounding box center [176, 225] width 156 height 22
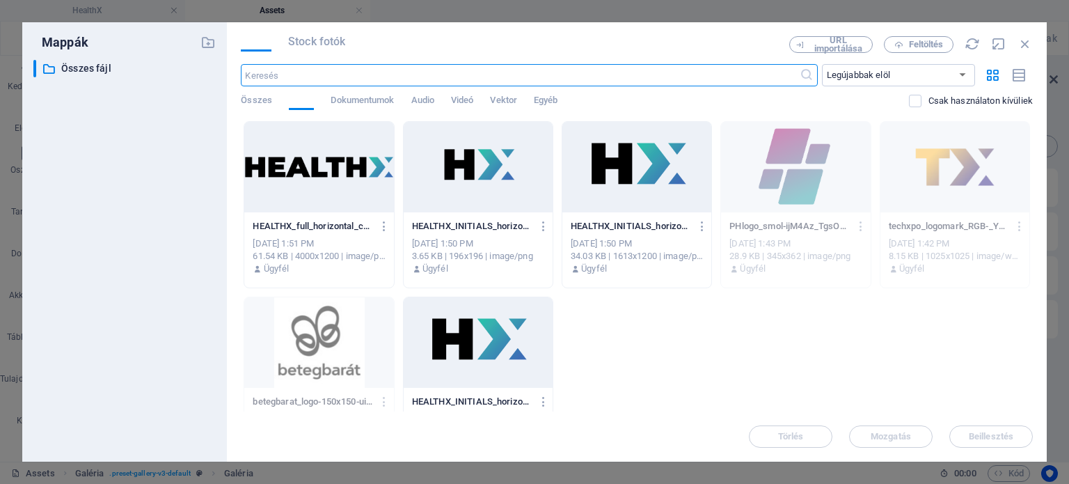
scroll to position [0, 0]
click at [917, 44] on span "Feltöltés" at bounding box center [926, 44] width 35 height 8
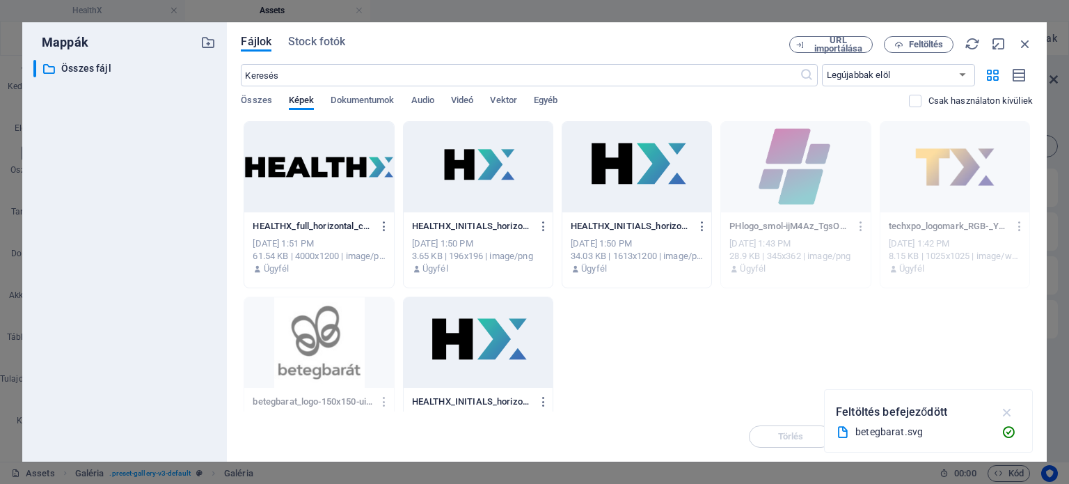
click at [1015, 410] on icon "button" at bounding box center [1008, 411] width 16 height 15
click at [1026, 39] on icon "button" at bounding box center [1025, 43] width 15 height 15
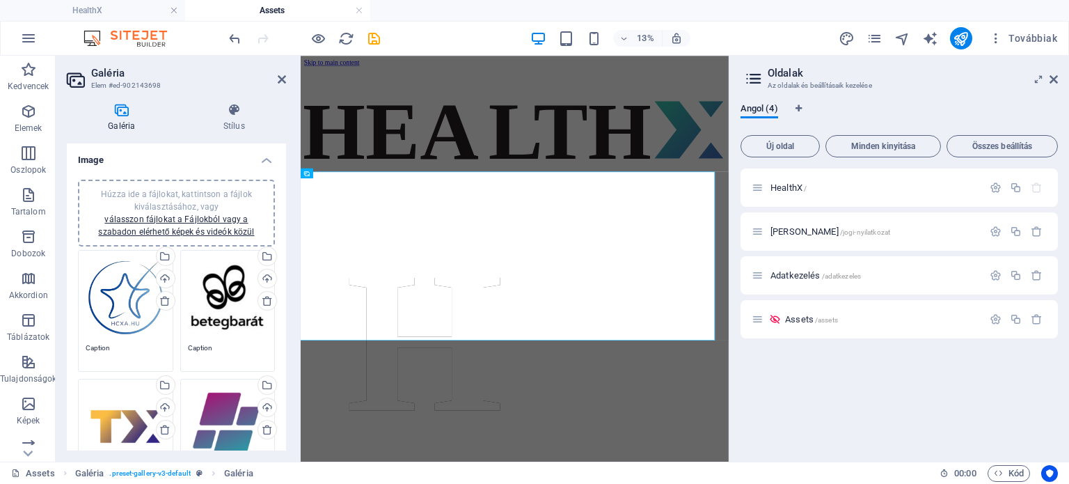
scroll to position [1905, 0]
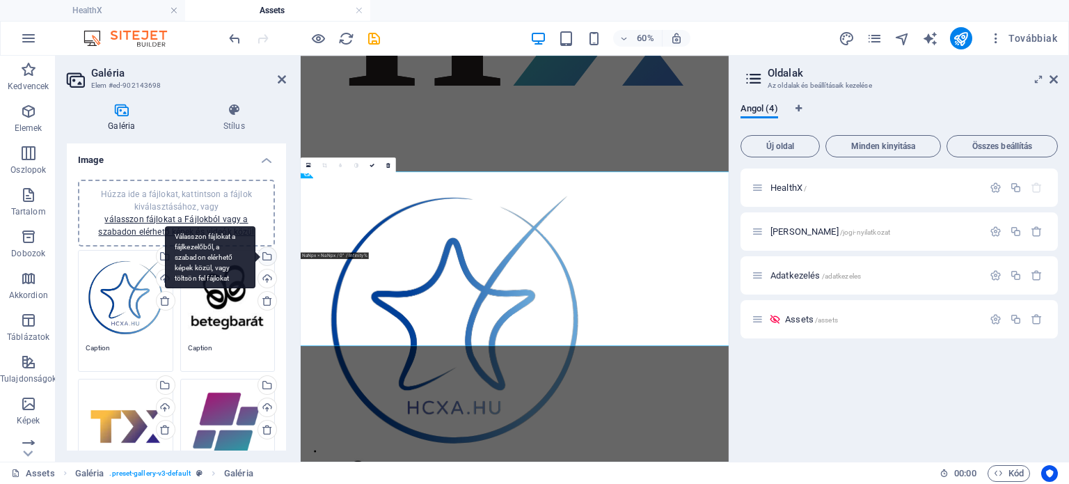
click at [266, 255] on div "Válasszon fájlokat a fájlkezelőből, a szabadon elérhető képek közül, vagy tölts…" at bounding box center [265, 257] width 21 height 21
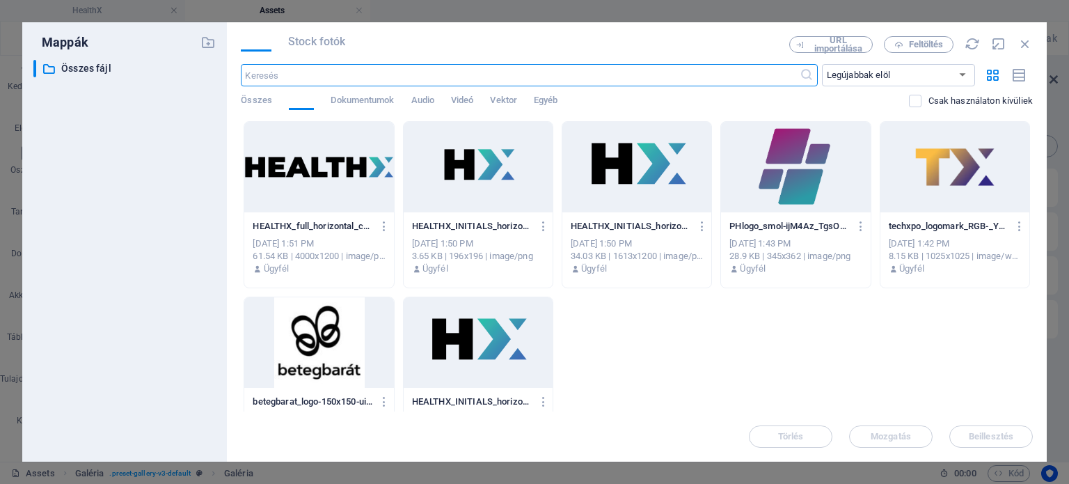
scroll to position [0, 0]
click at [509, 100] on span "Vektor" at bounding box center [503, 101] width 27 height 19
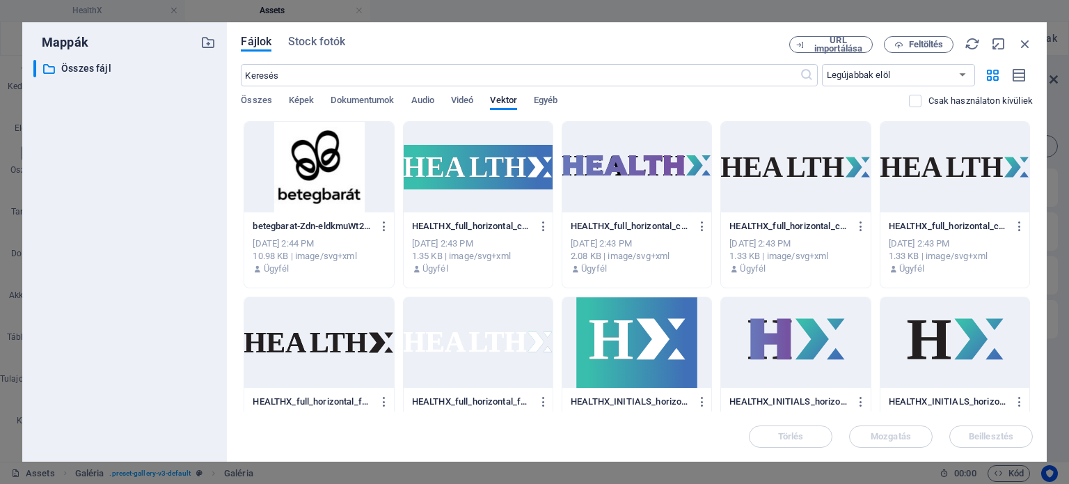
click at [309, 165] on div at bounding box center [318, 167] width 149 height 90
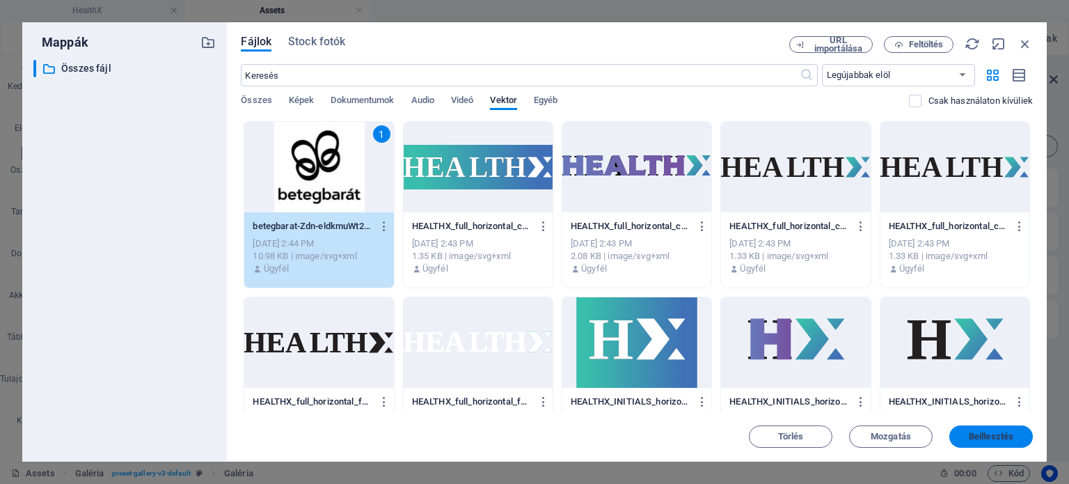
click at [1009, 439] on span "Beillesztés" at bounding box center [991, 436] width 45 height 8
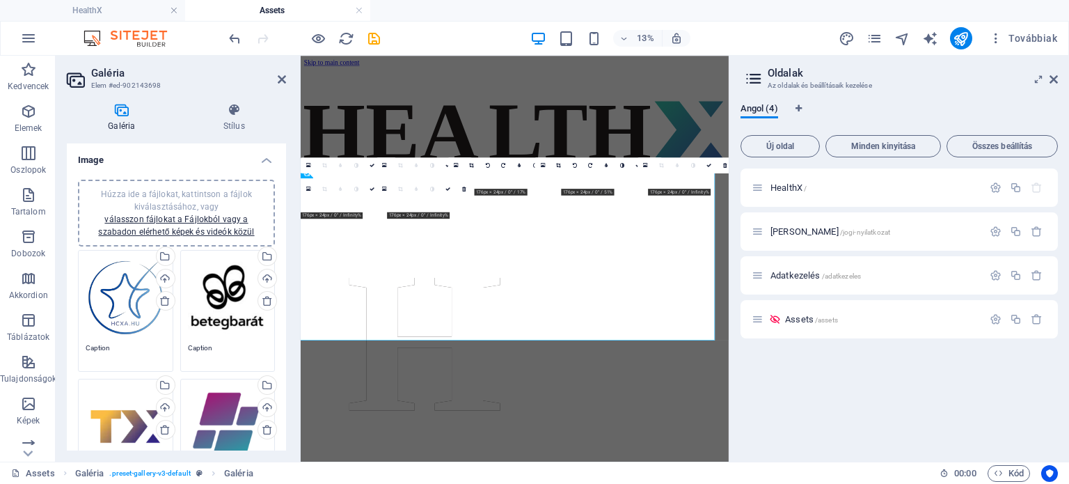
scroll to position [1905, 0]
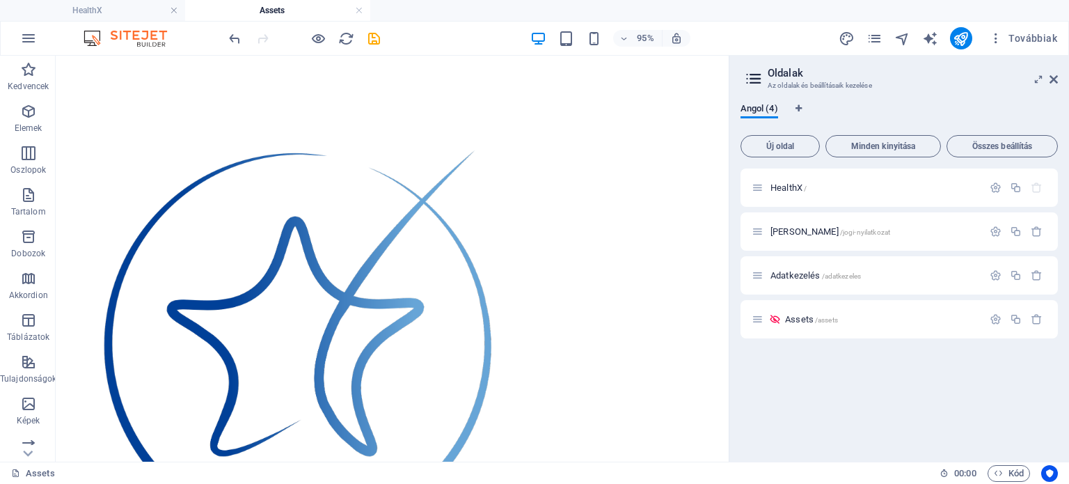
scroll to position [2008, 0]
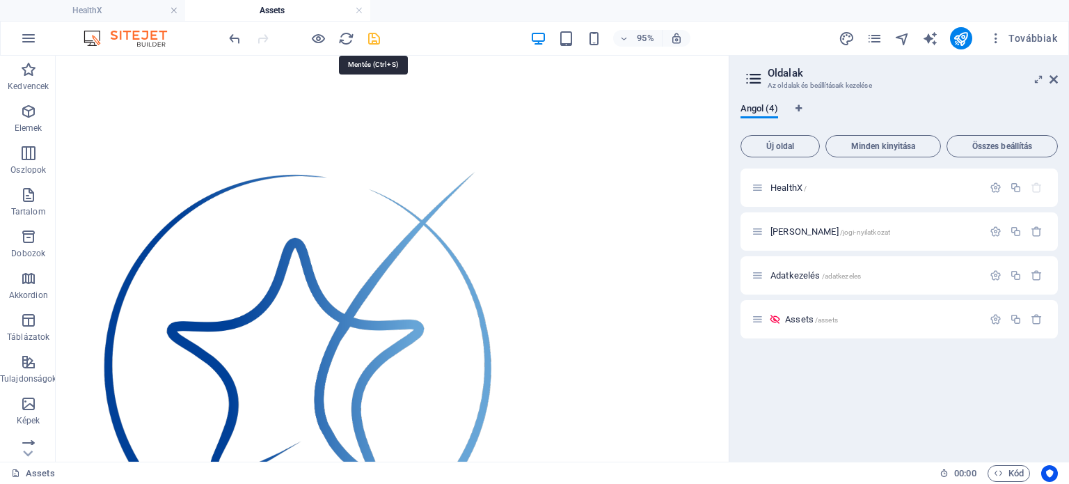
click at [374, 34] on icon "save" at bounding box center [374, 39] width 16 height 16
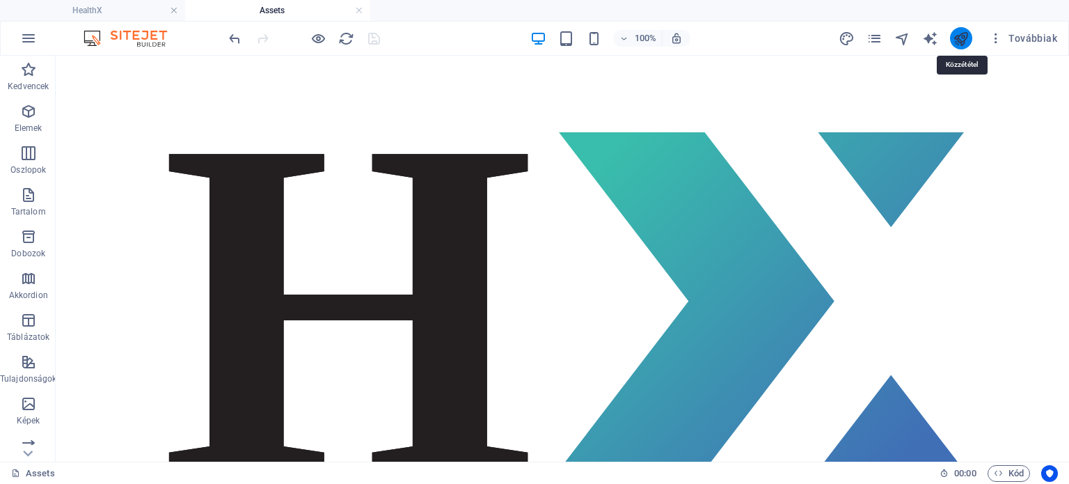
click at [963, 38] on icon "publish" at bounding box center [961, 39] width 16 height 16
